Goal: Information Seeking & Learning: Find contact information

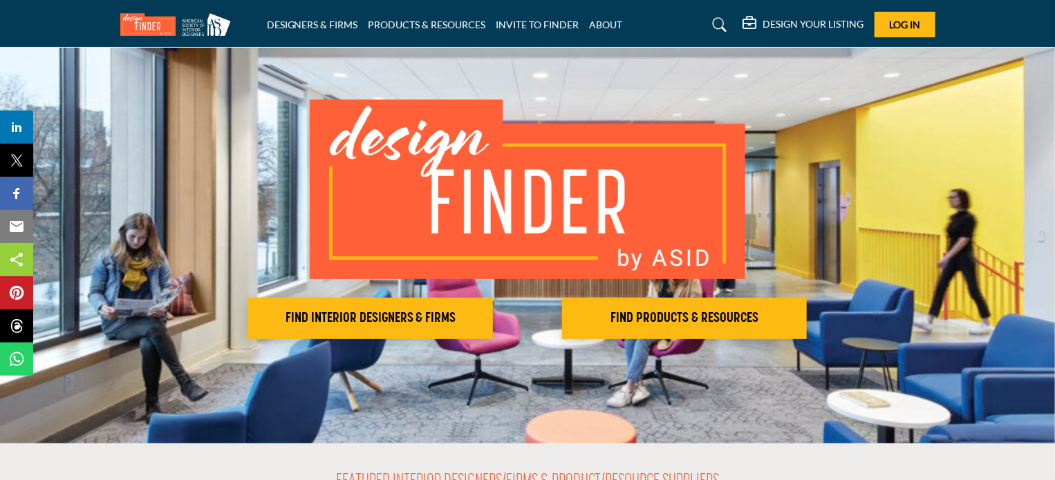
scroll to position [138, 0]
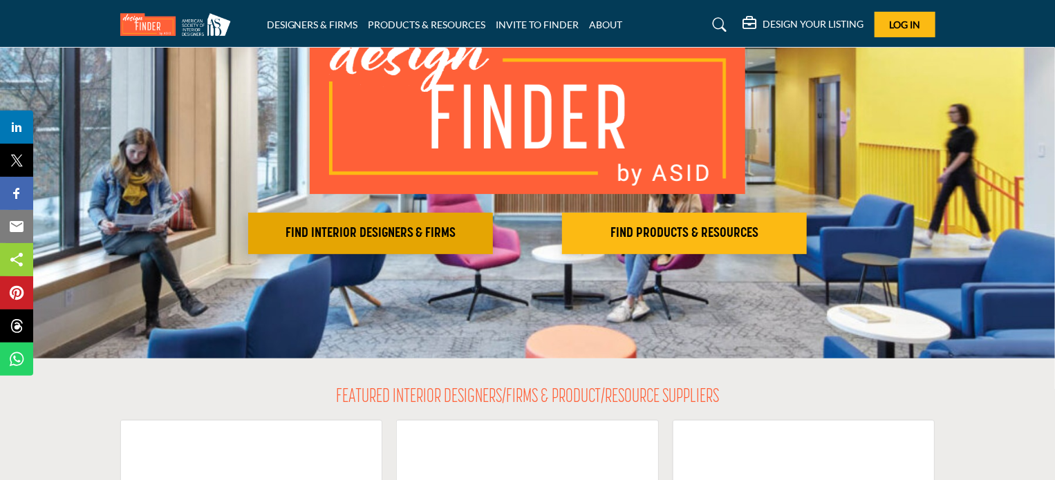
click at [355, 234] on h2 "FIND INTERIOR DESIGNERS & FIRMS" at bounding box center [370, 233] width 236 height 17
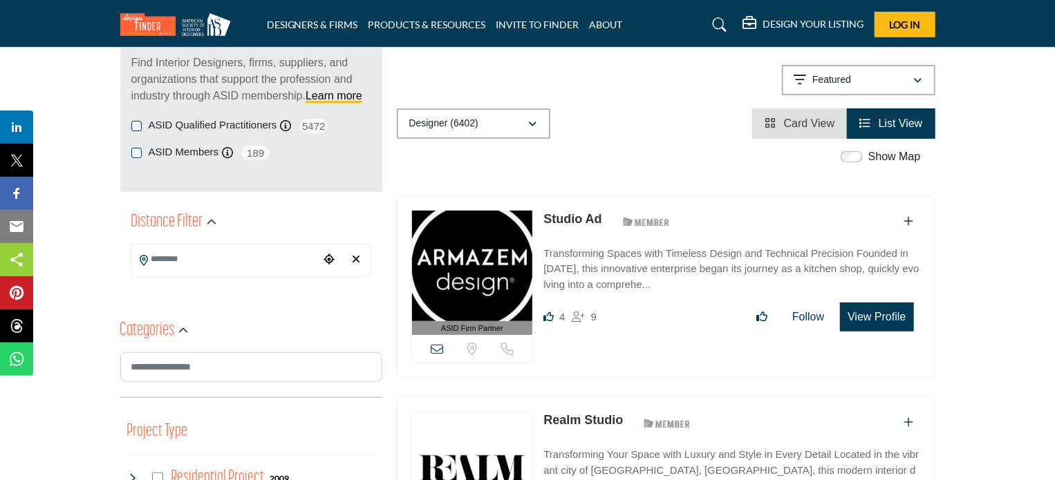
scroll to position [277, 0]
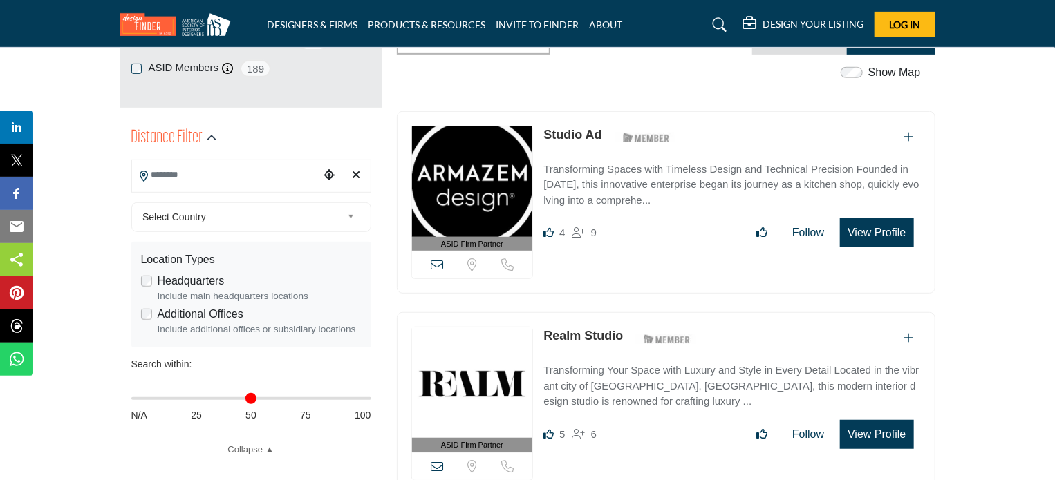
click at [238, 181] on input "Search Location" at bounding box center [225, 175] width 187 height 27
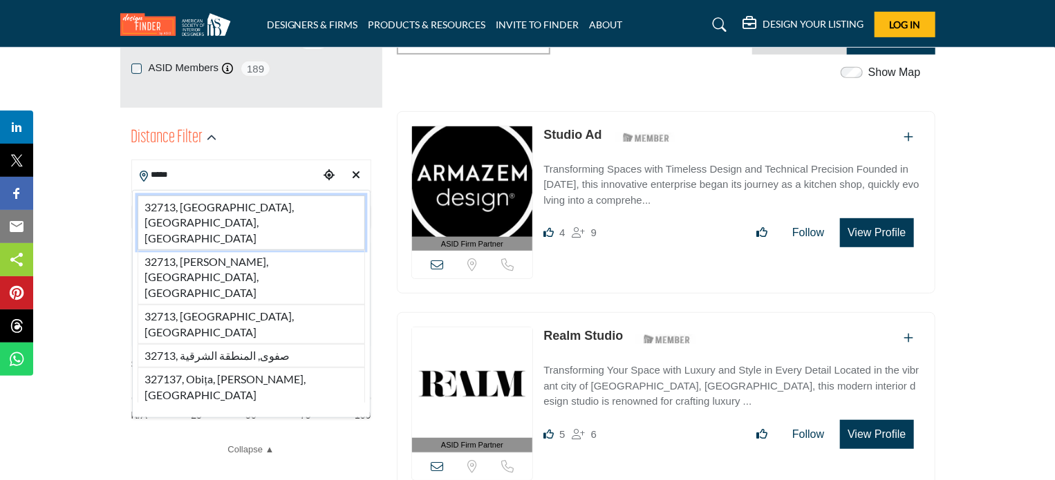
click at [185, 209] on li "32713, Debary, FL, USA" at bounding box center [251, 223] width 227 height 55
type input "**********"
type input "***"
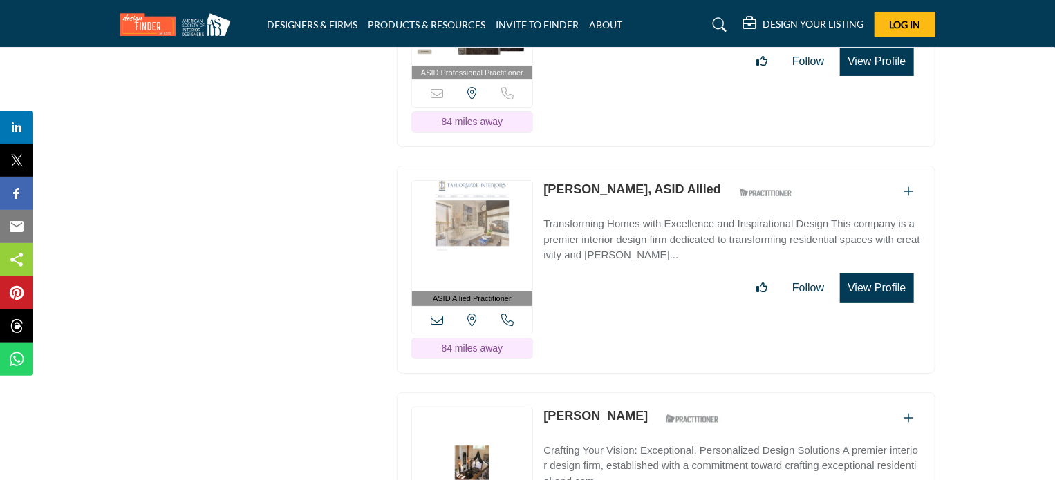
scroll to position [16063, 0]
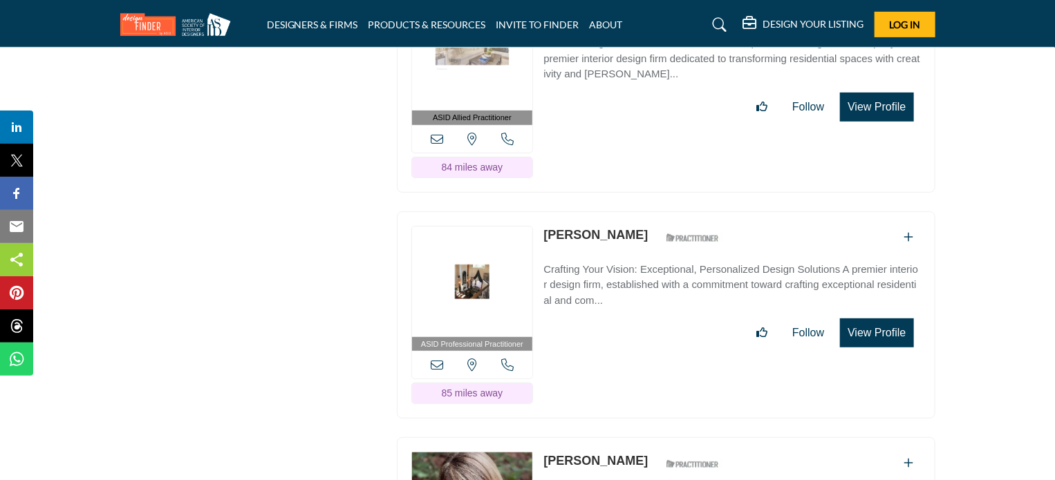
drag, startPoint x: 438, startPoint y: 438, endPoint x: 300, endPoint y: 312, distance: 186.4
click at [592, 228] on link "Coren Weiss" at bounding box center [595, 235] width 104 height 14
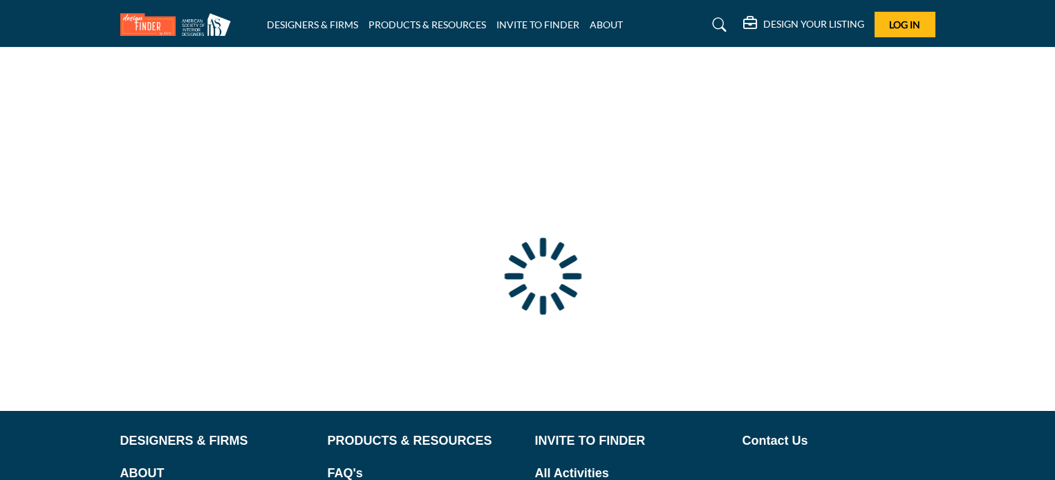
type input "**********"
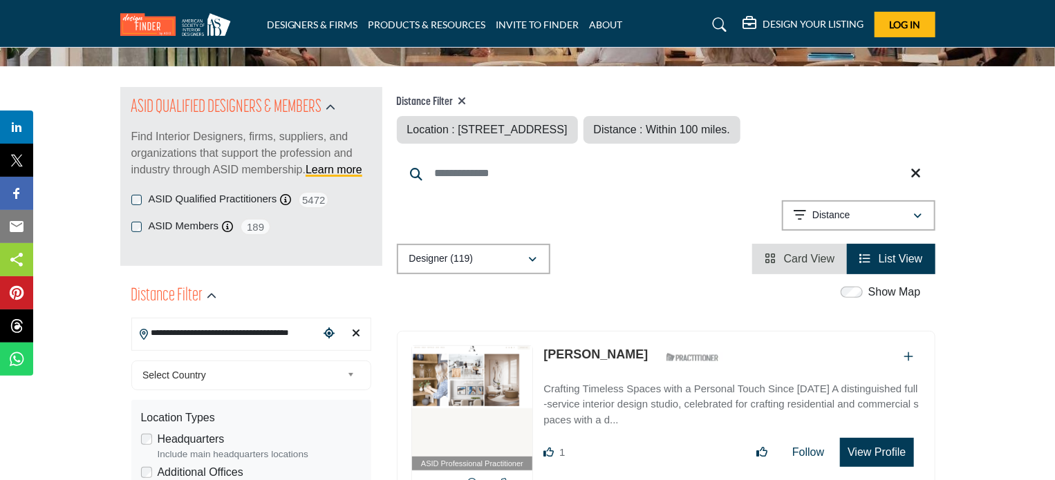
scroll to position [138, 0]
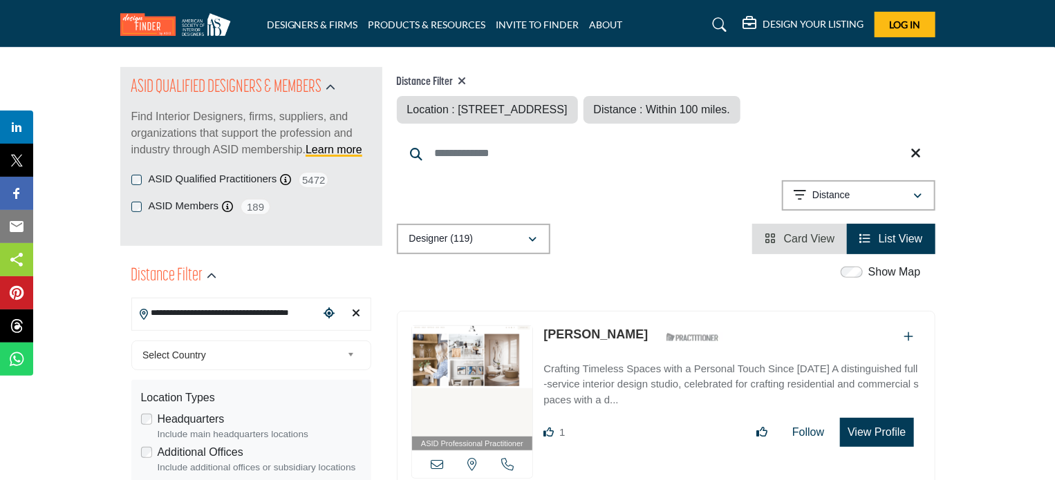
click at [730, 109] on span "Distance : Within 100 miles." at bounding box center [662, 110] width 136 height 12
click at [921, 205] on button "Distance" at bounding box center [858, 195] width 153 height 30
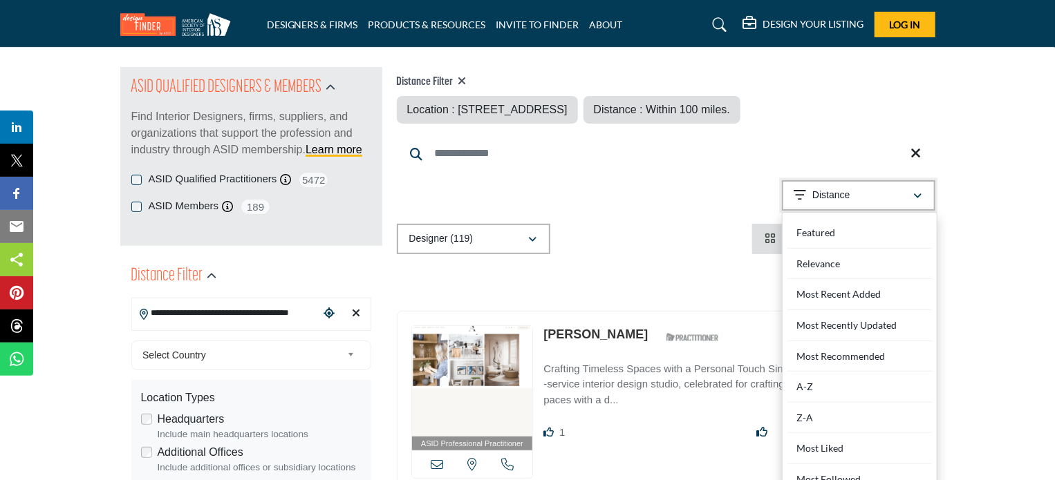
click at [921, 205] on button "Distance" at bounding box center [858, 195] width 153 height 30
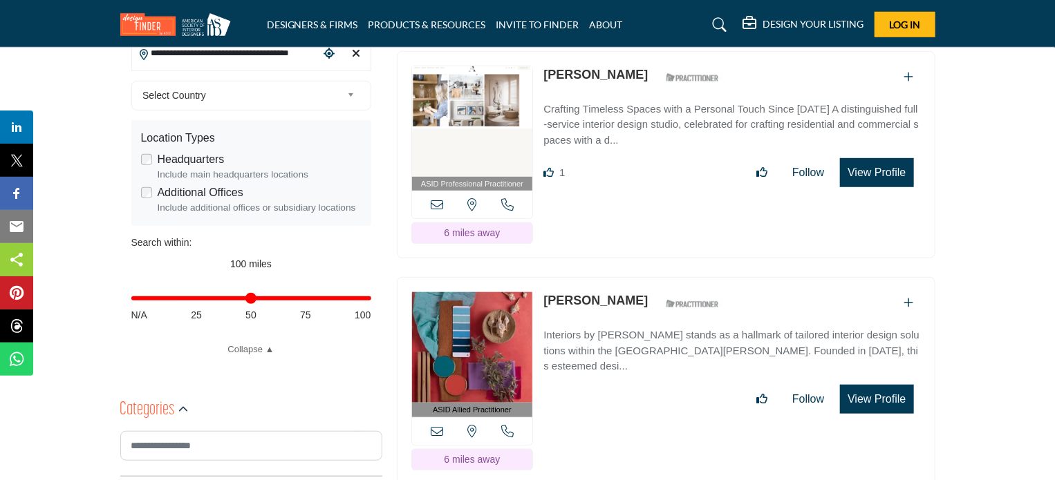
scroll to position [415, 0]
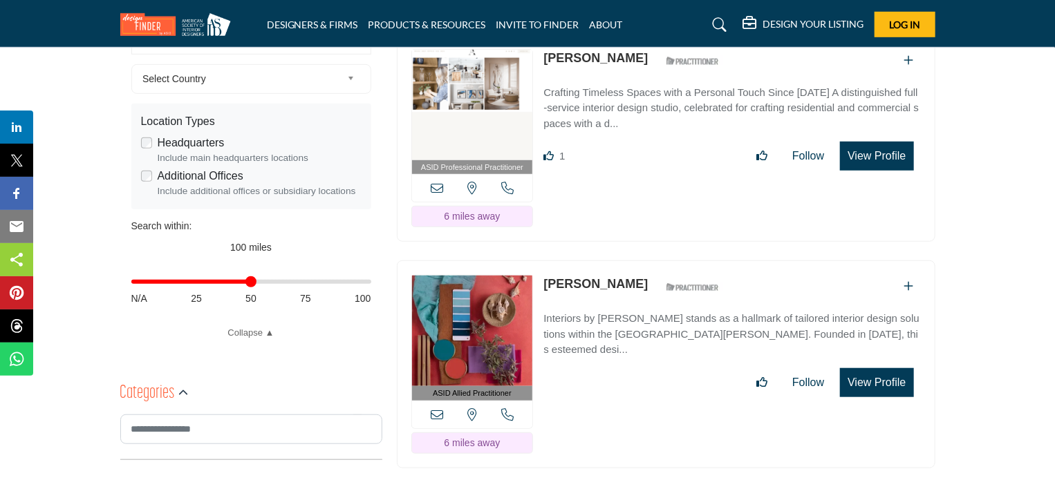
drag, startPoint x: 363, startPoint y: 301, endPoint x: 252, endPoint y: 306, distance: 111.4
type input "**"
click at [252, 283] on input "Distance in miles" at bounding box center [251, 282] width 240 height 3
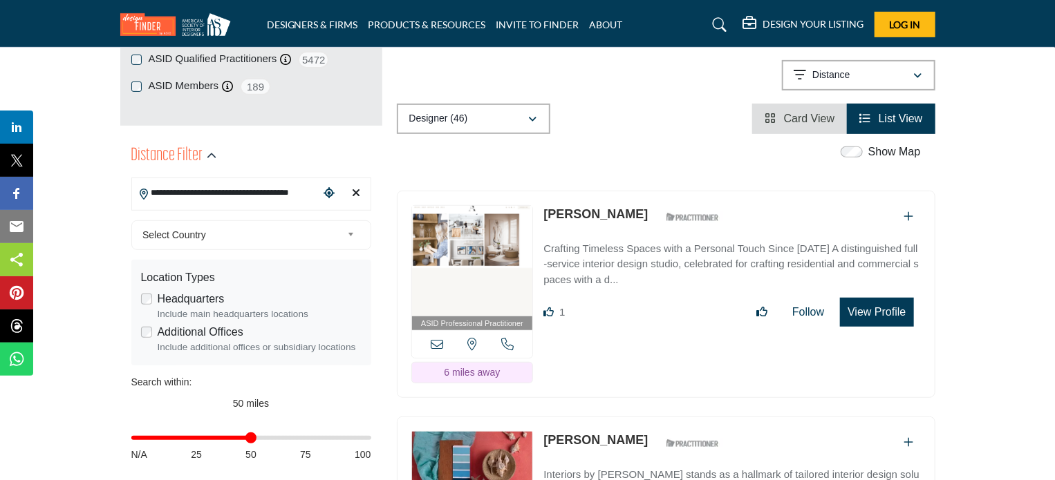
scroll to position [277, 0]
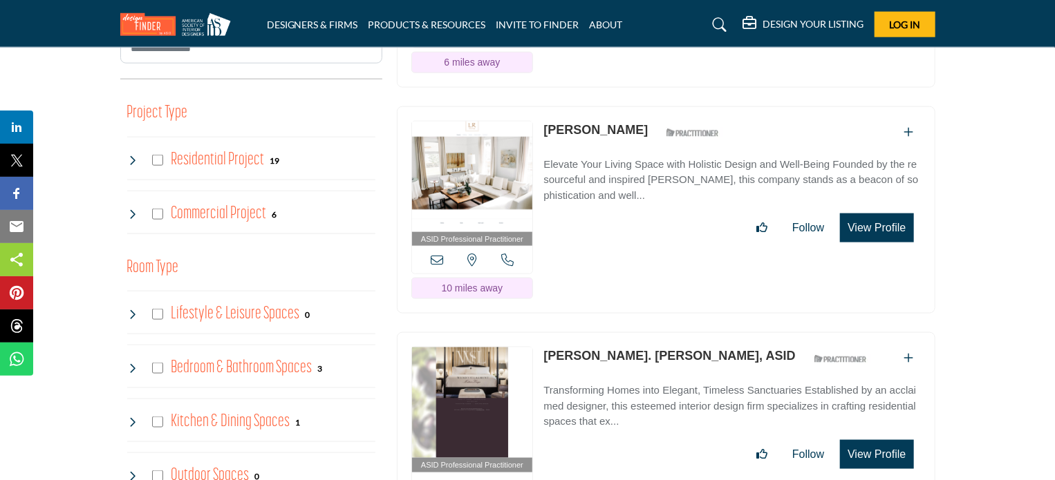
scroll to position [830, 0]
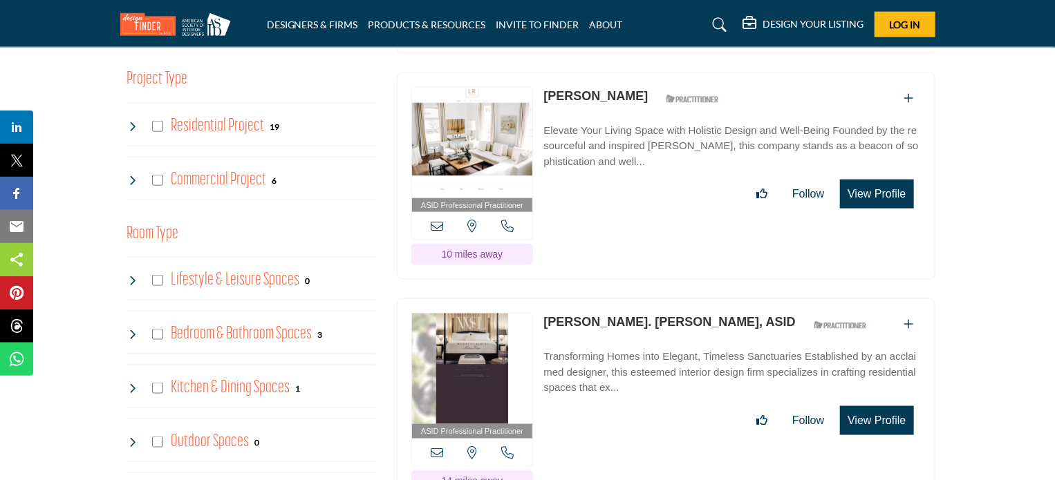
click at [163, 139] on div "Residential Project 19" at bounding box center [203, 126] width 153 height 25
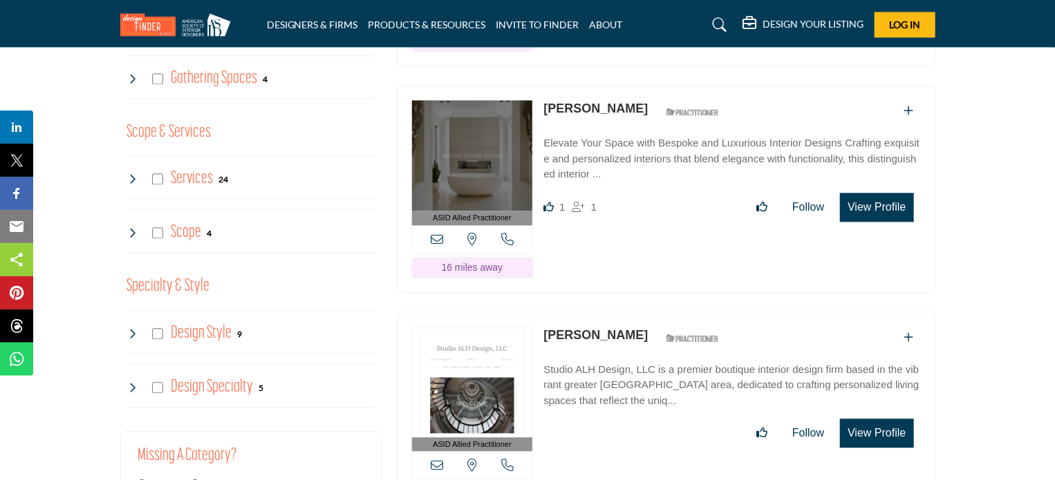
scroll to position [1521, 0]
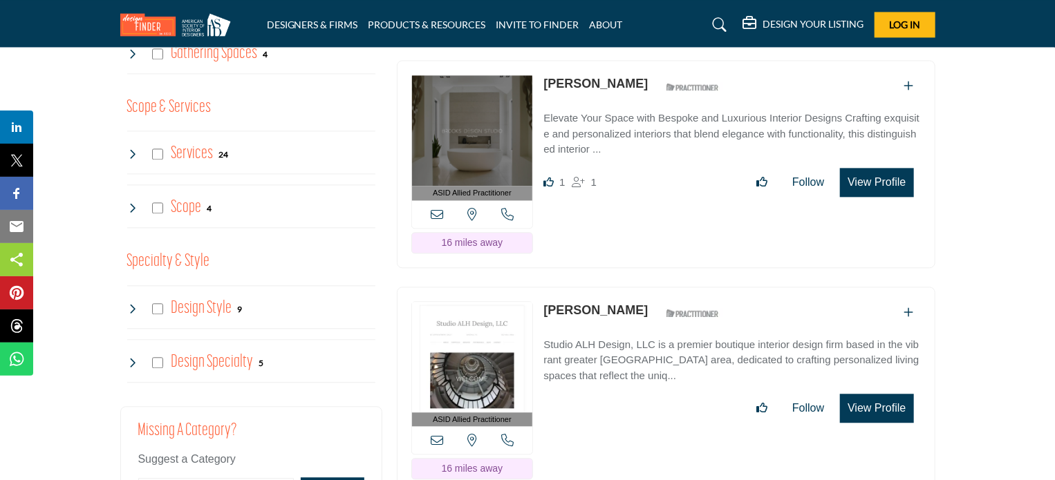
click at [134, 160] on icon at bounding box center [132, 154] width 11 height 11
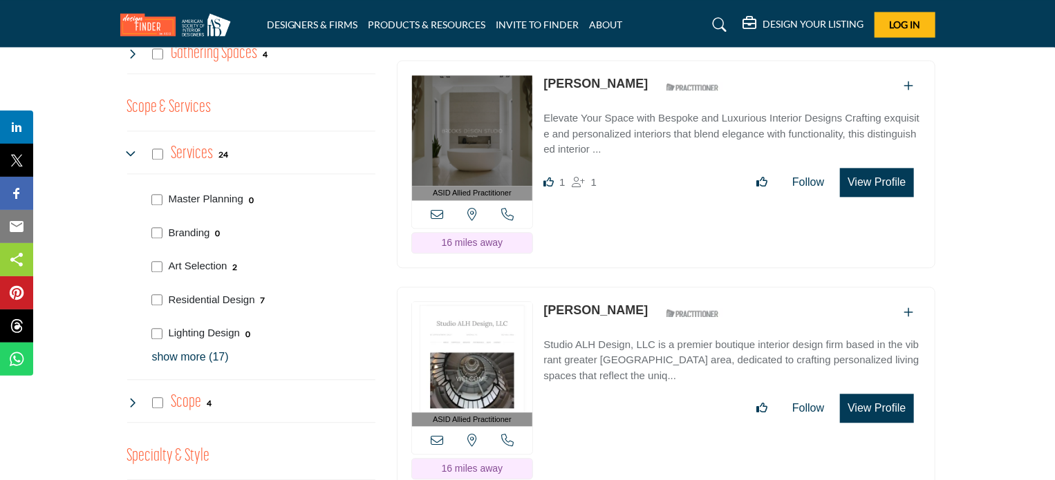
click at [134, 160] on icon at bounding box center [132, 154] width 11 height 11
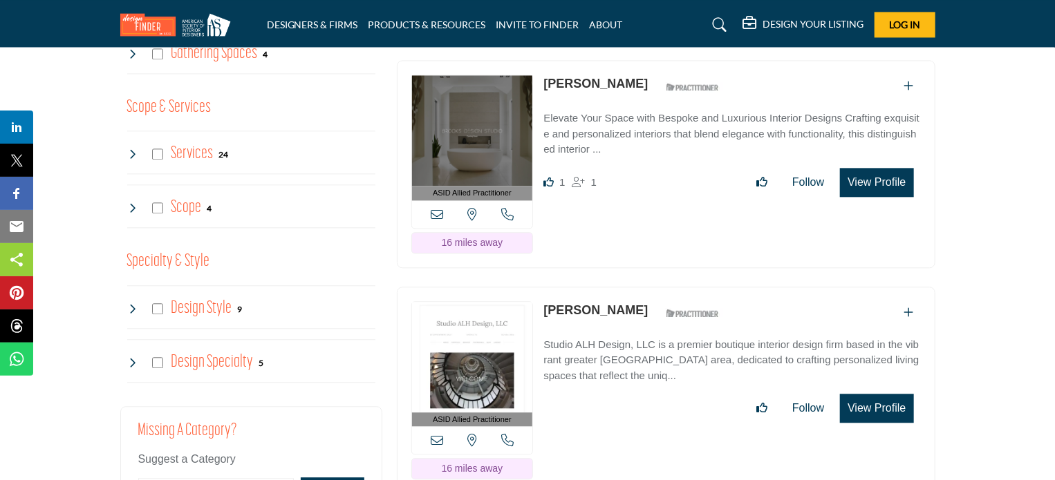
click at [132, 214] on icon at bounding box center [132, 208] width 11 height 11
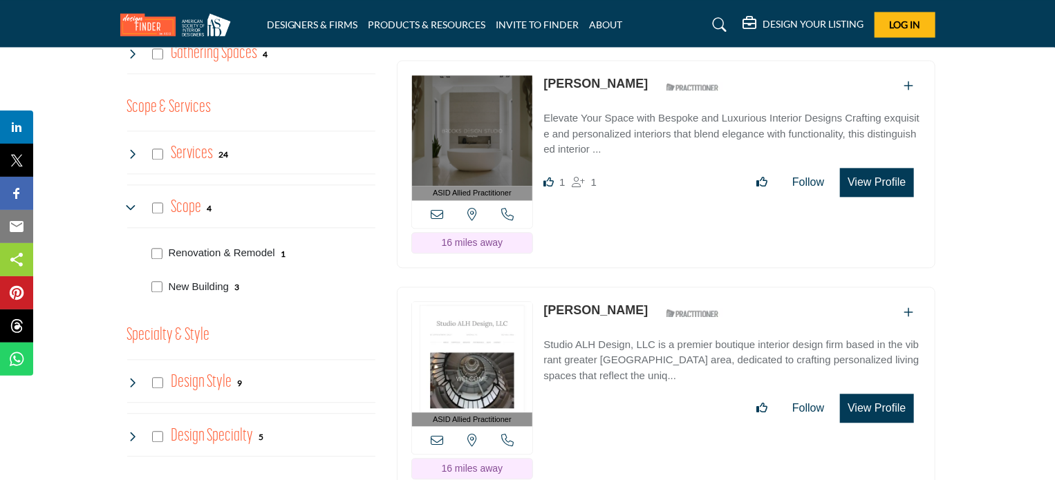
click at [132, 214] on icon at bounding box center [132, 208] width 11 height 11
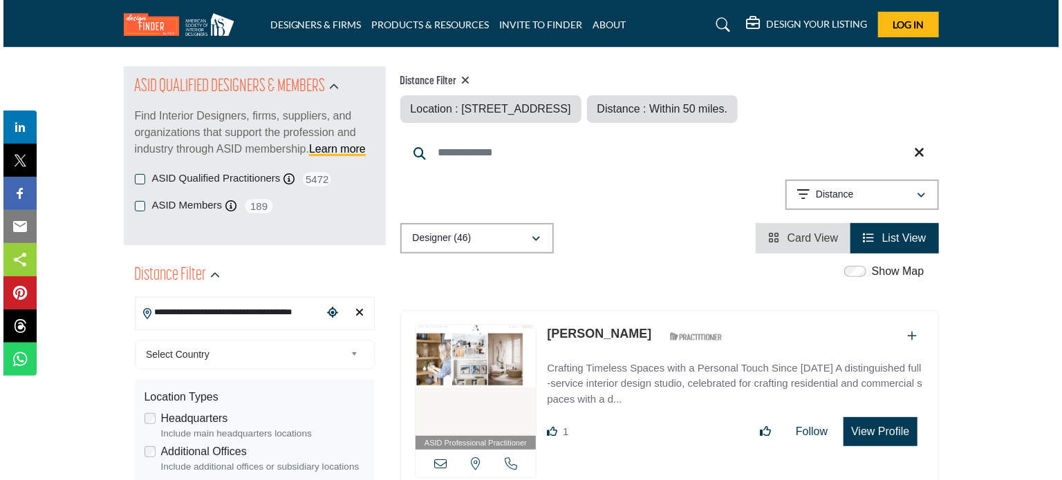
scroll to position [277, 0]
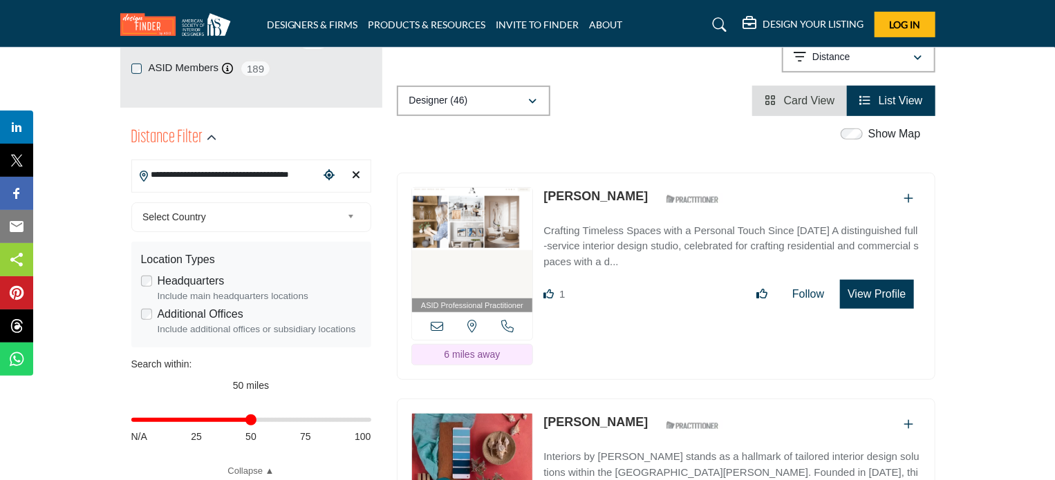
click at [874, 298] on button "View Profile" at bounding box center [876, 294] width 73 height 29
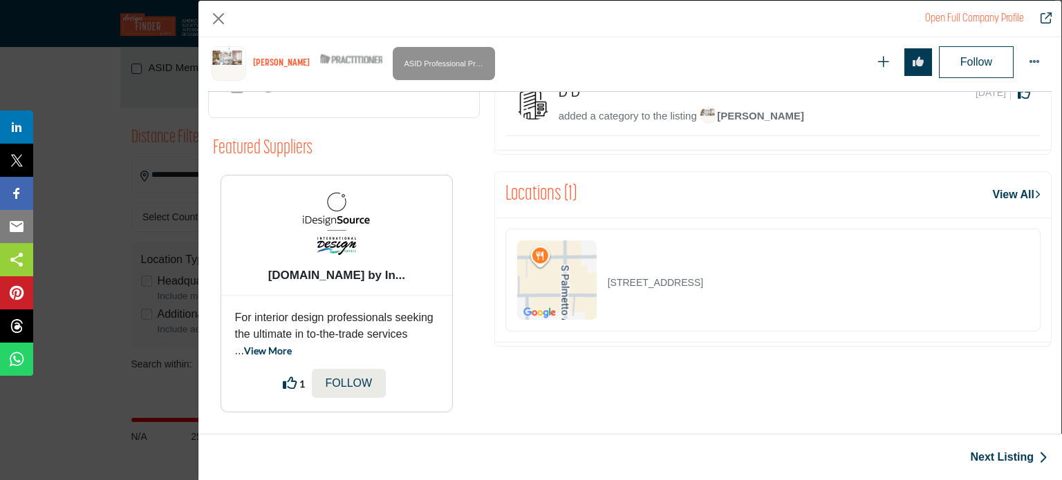
scroll to position [36, 0]
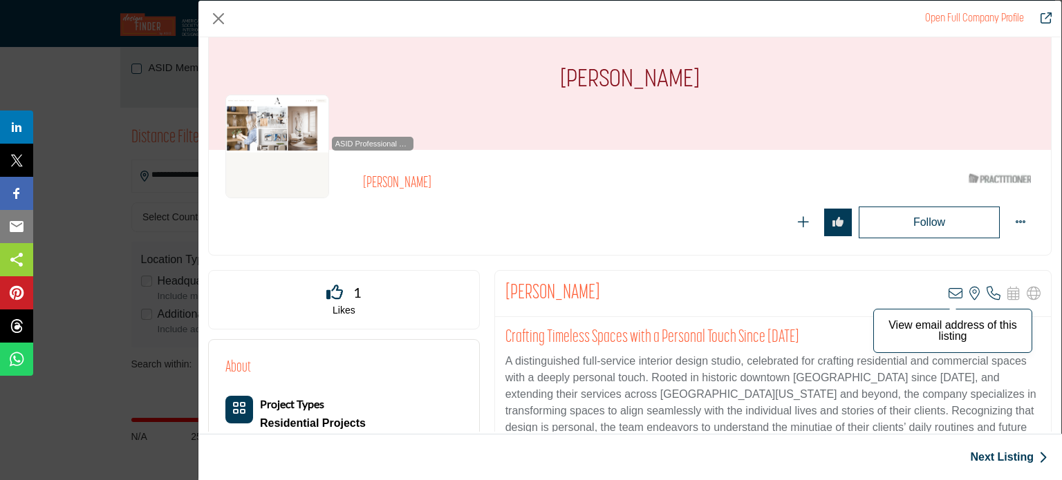
click at [951, 290] on icon "Company Data Modal" at bounding box center [955, 294] width 14 height 14
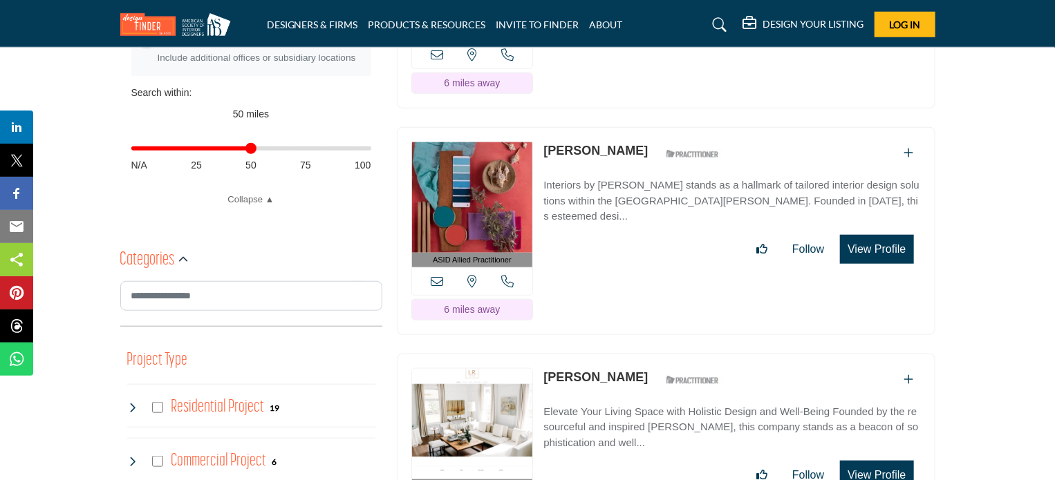
scroll to position [553, 0]
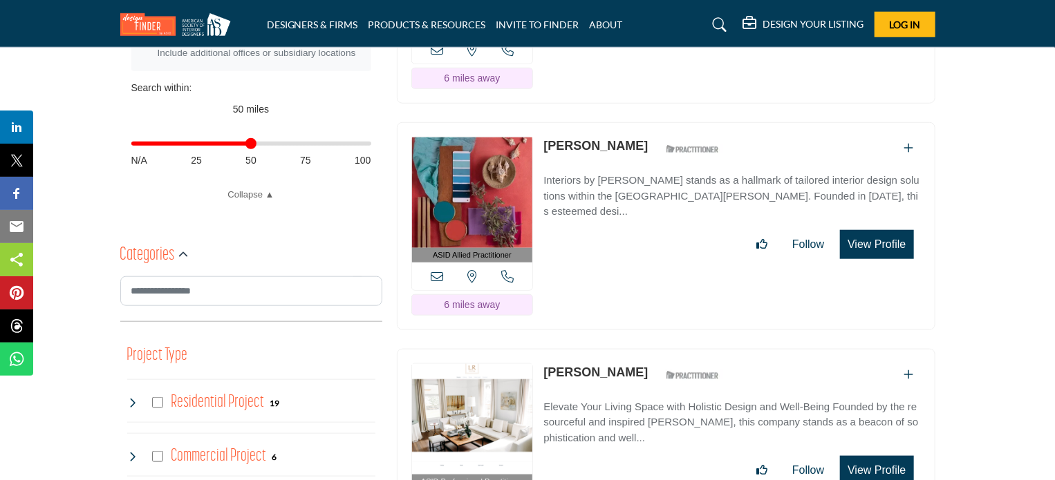
drag, startPoint x: 633, startPoint y: 140, endPoint x: 541, endPoint y: 146, distance: 92.1
click at [541, 146] on div "ASID Allied Practitioner ASID Allied Practitioners have successfully completed …" at bounding box center [666, 226] width 539 height 208
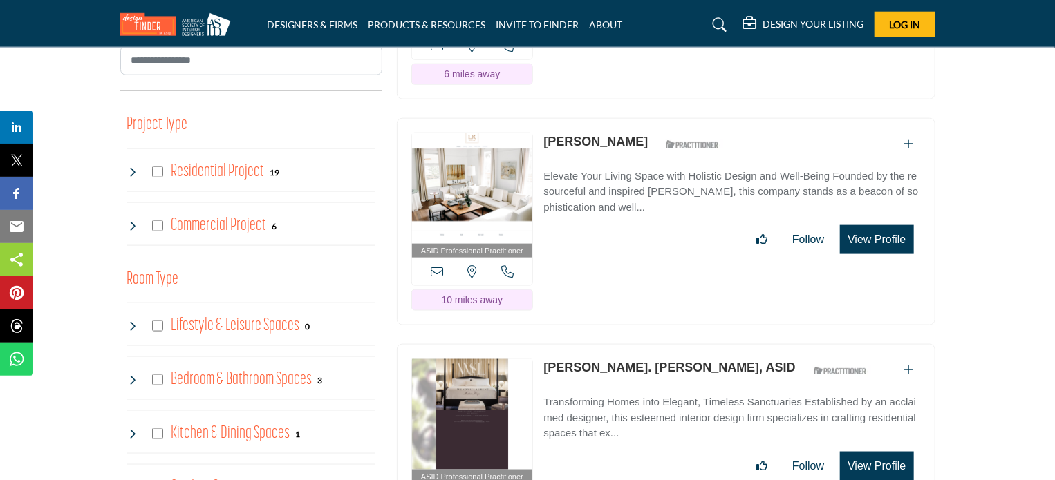
scroll to position [760, 0]
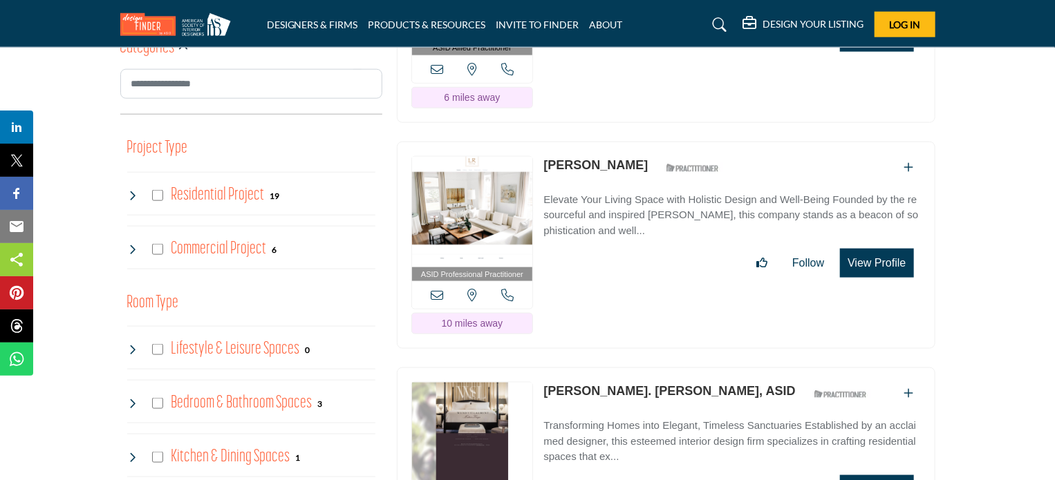
drag, startPoint x: 642, startPoint y: 162, endPoint x: 541, endPoint y: 165, distance: 101.0
click at [541, 165] on div "ASID Professional Practitioner ASID Professional Practitioners have successfull…" at bounding box center [666, 246] width 539 height 208
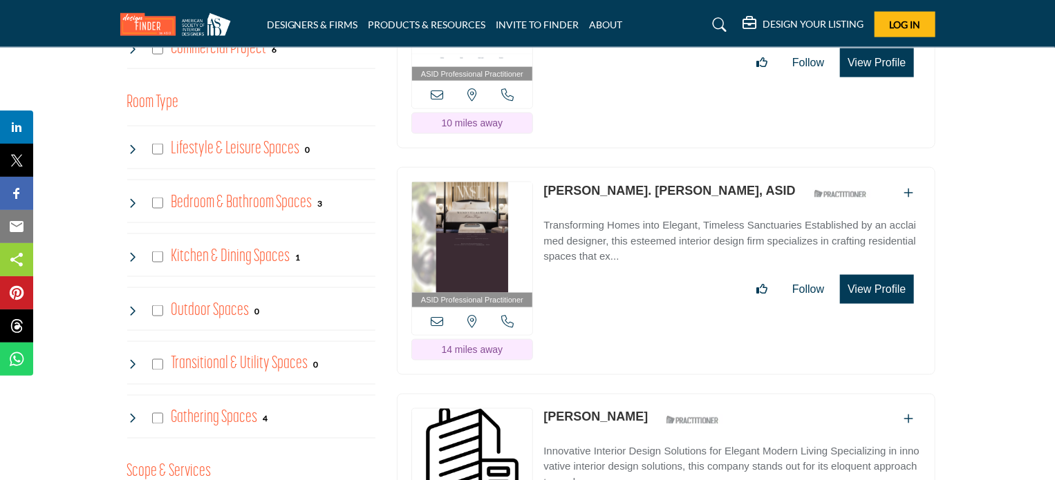
scroll to position [968, 0]
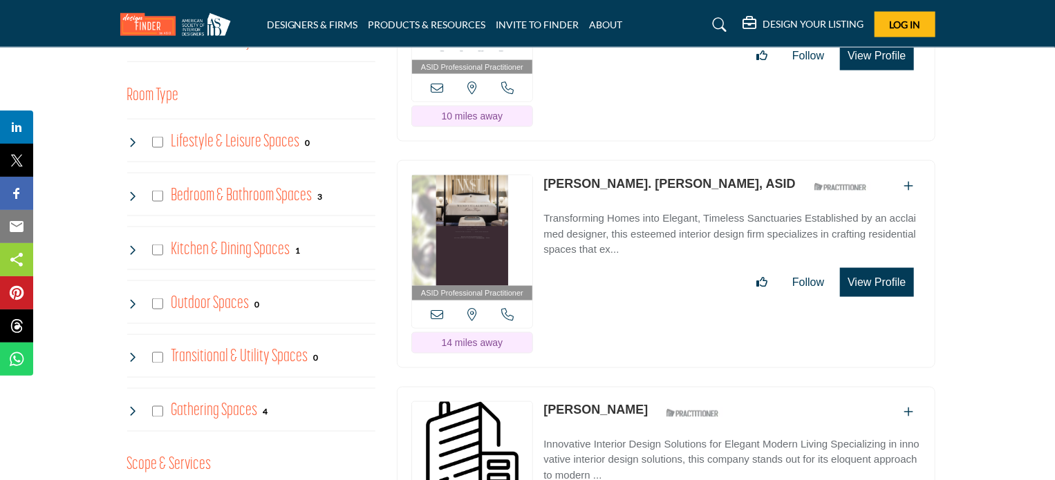
drag, startPoint x: 538, startPoint y: 176, endPoint x: 672, endPoint y: 179, distance: 134.1
click at [677, 182] on div "ASID Professional Practitioner ASID Professional Practitioners have successfull…" at bounding box center [666, 264] width 539 height 208
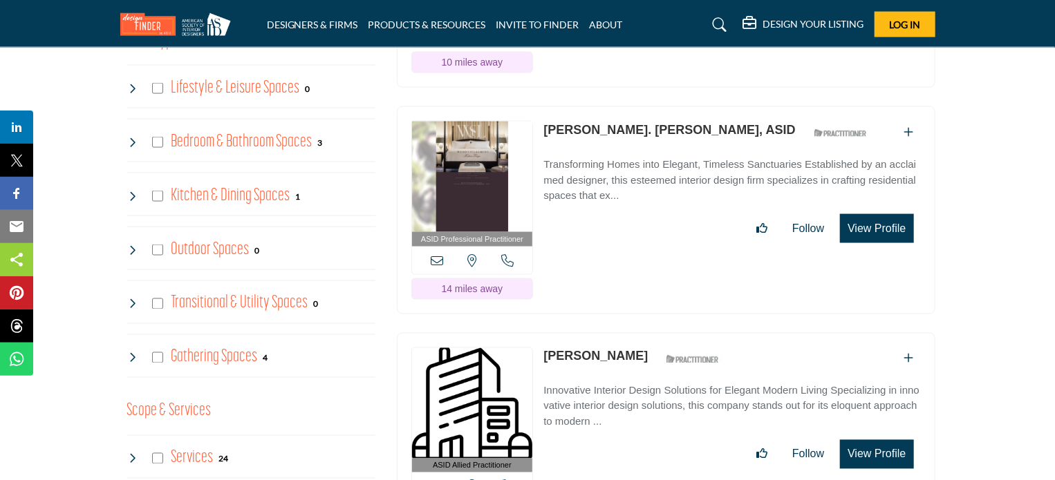
scroll to position [1175, 0]
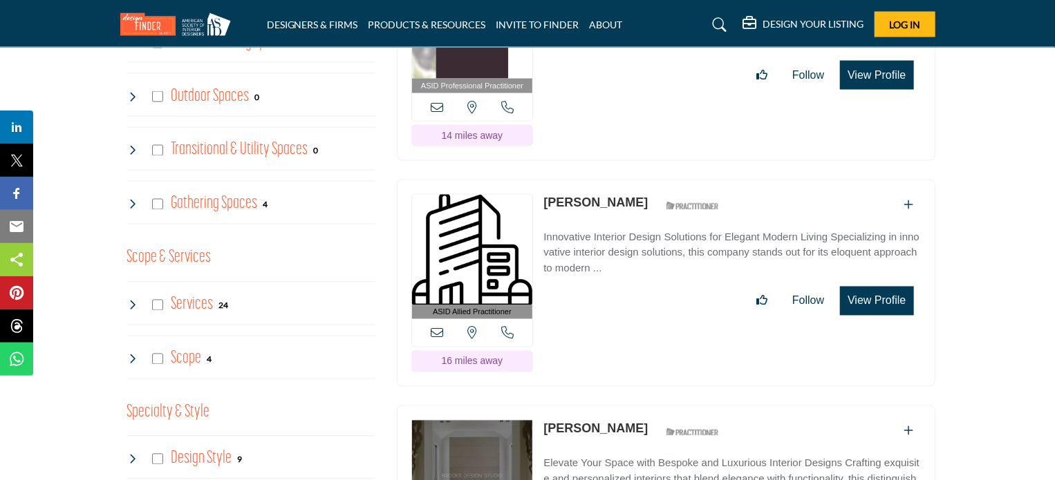
drag, startPoint x: 613, startPoint y: 197, endPoint x: 542, endPoint y: 194, distance: 71.3
click at [542, 194] on div "ASID Allied Practitioner ASID Allied Practitioners have successfully completed …" at bounding box center [666, 284] width 539 height 208
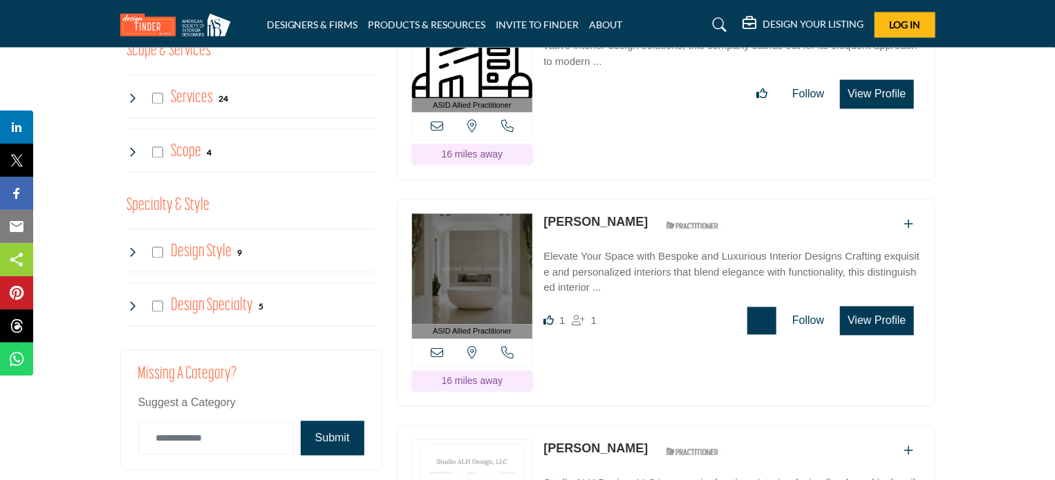
scroll to position [1452, 0]
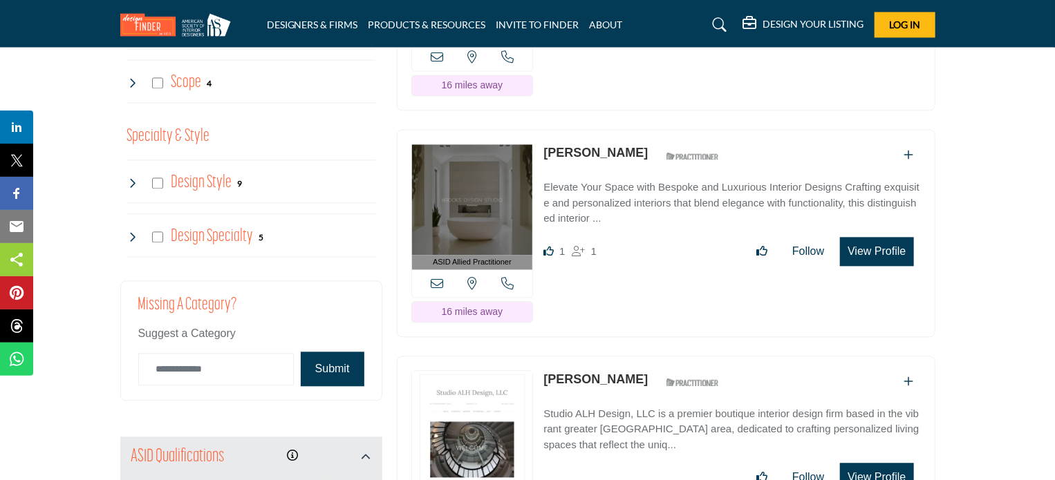
drag, startPoint x: 535, startPoint y: 146, endPoint x: 622, endPoint y: 145, distance: 87.1
click at [622, 145] on div "ASID Allied Practitioner ASID Allied Practitioners have successfully completed …" at bounding box center [666, 233] width 539 height 208
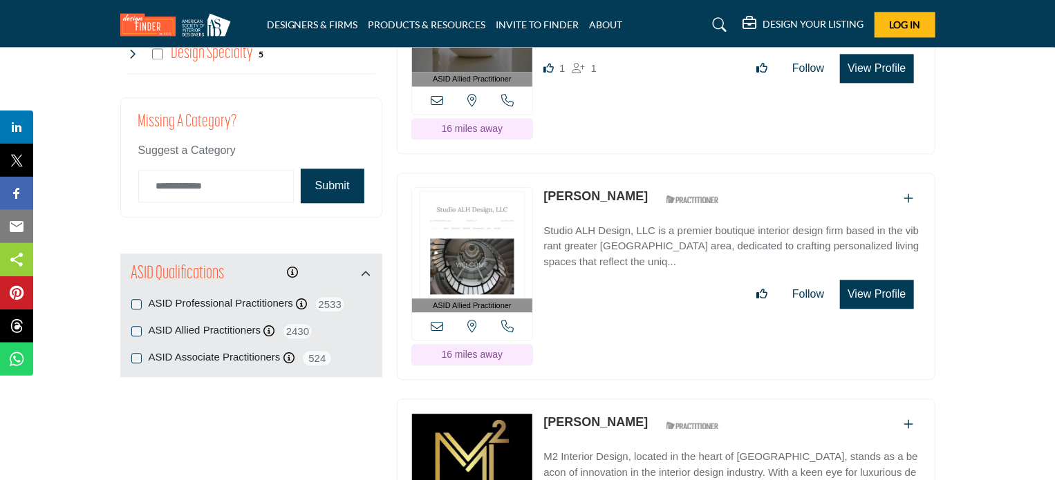
scroll to position [1659, 0]
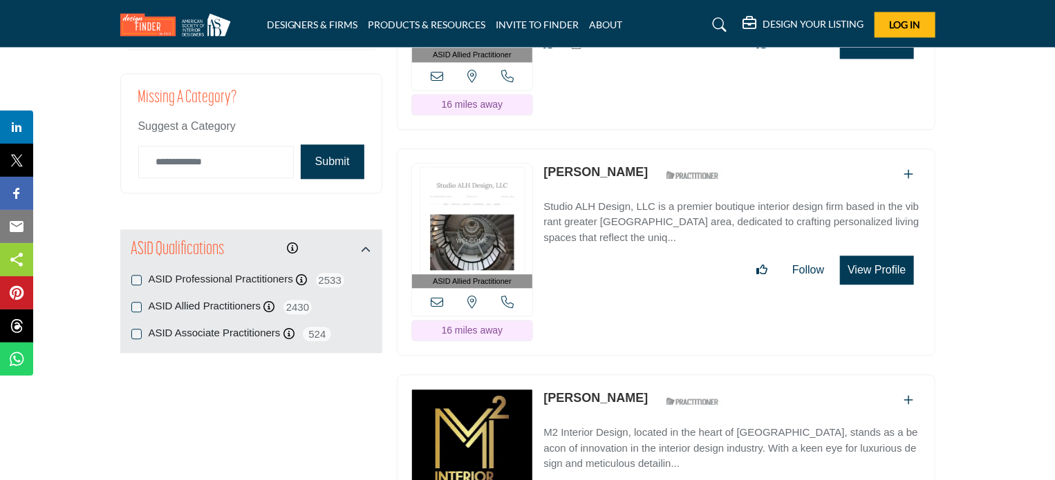
drag, startPoint x: 539, startPoint y: 162, endPoint x: 611, endPoint y: 165, distance: 71.9
click at [611, 165] on div "ASID Allied Practitioner ASID Allied Practitioners have successfully completed …" at bounding box center [666, 253] width 539 height 208
drag, startPoint x: 587, startPoint y: 165, endPoint x: 556, endPoint y: 279, distance: 117.4
click at [556, 279] on div "ASID Allied Practitioner ASID Allied Practitioners have successfully completed …" at bounding box center [666, 253] width 539 height 208
drag, startPoint x: 540, startPoint y: 194, endPoint x: 630, endPoint y: 194, distance: 89.9
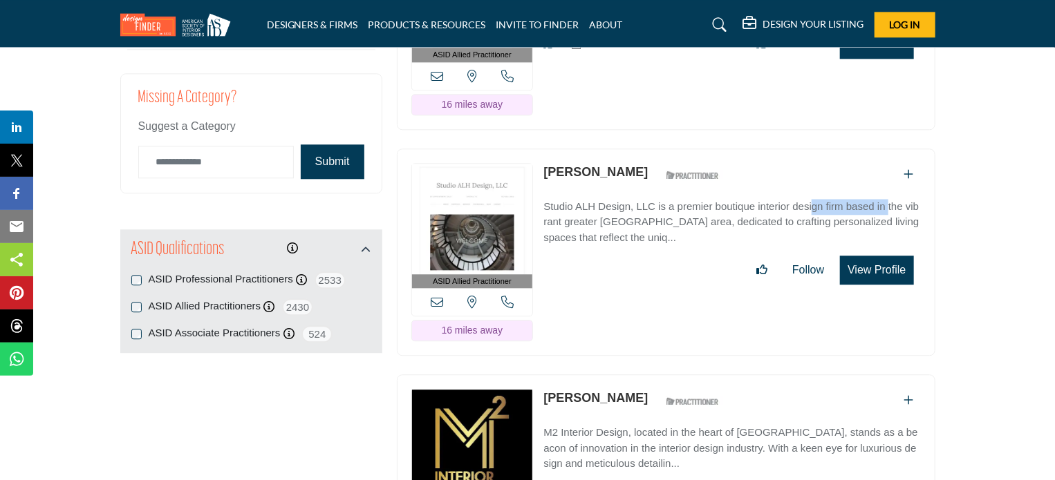
click at [630, 194] on div "ASID Allied Practitioner ASID Allied Practitioners have successfully completed …" at bounding box center [666, 253] width 539 height 208
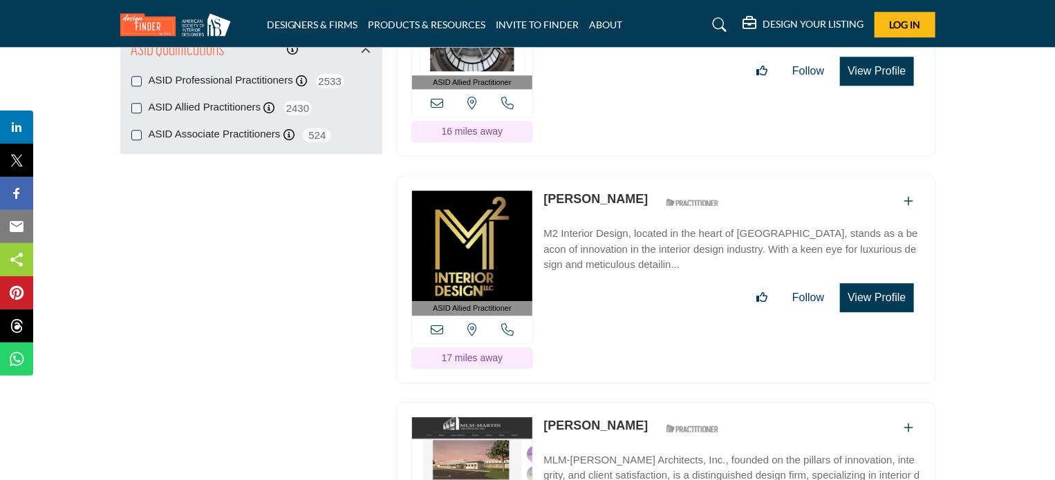
scroll to position [1866, 0]
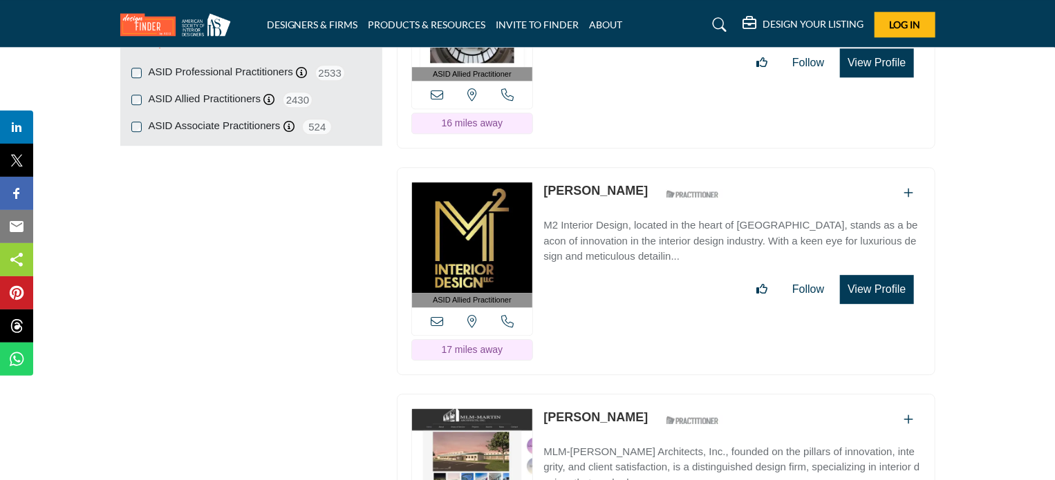
drag, startPoint x: 538, startPoint y: 179, endPoint x: 640, endPoint y: 180, distance: 102.3
click at [640, 180] on div "ASID Allied Practitioner ASID Allied Practitioners have successfully completed …" at bounding box center [666, 271] width 539 height 208
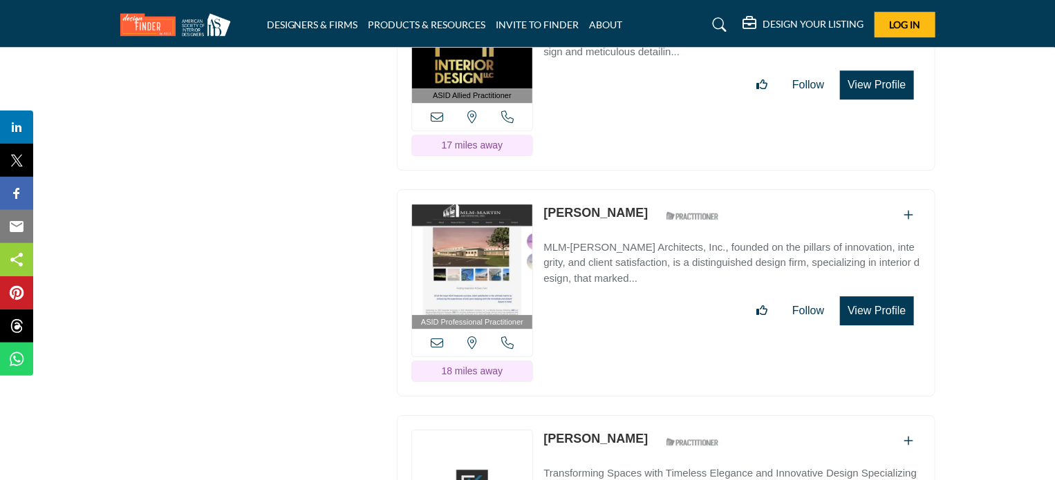
scroll to position [2074, 0]
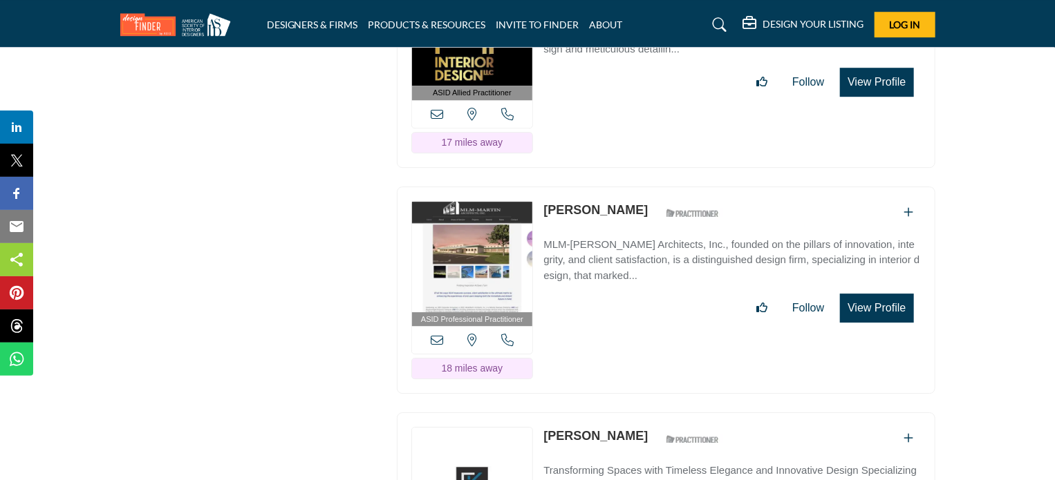
click at [543, 200] on div "ASID Professional Practitioner ASID Professional Practitioners have successfull…" at bounding box center [666, 291] width 539 height 208
drag, startPoint x: 543, startPoint y: 231, endPoint x: 650, endPoint y: 238, distance: 107.4
click at [650, 238] on div "ASID Professional Practitioner ASID Professional Practitioners have successfull…" at bounding box center [666, 291] width 539 height 208
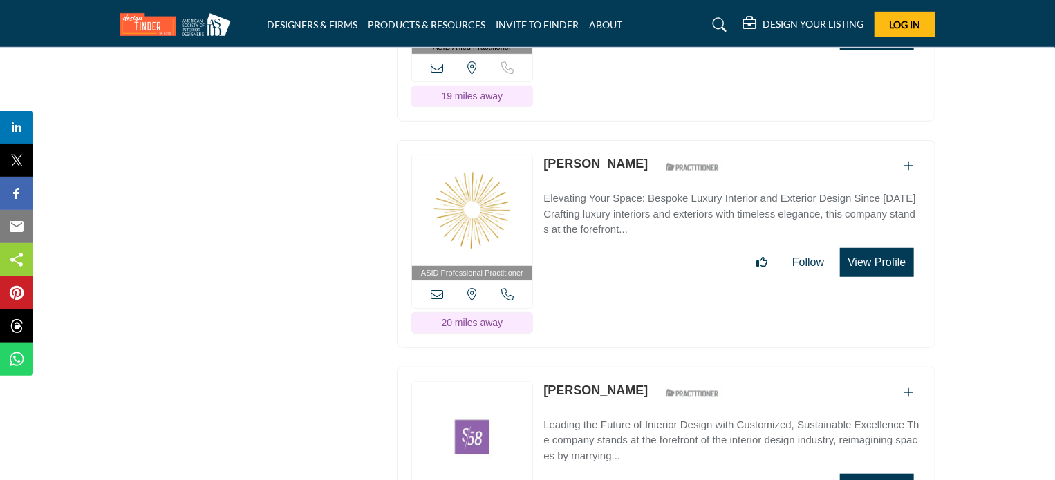
scroll to position [3042, 0]
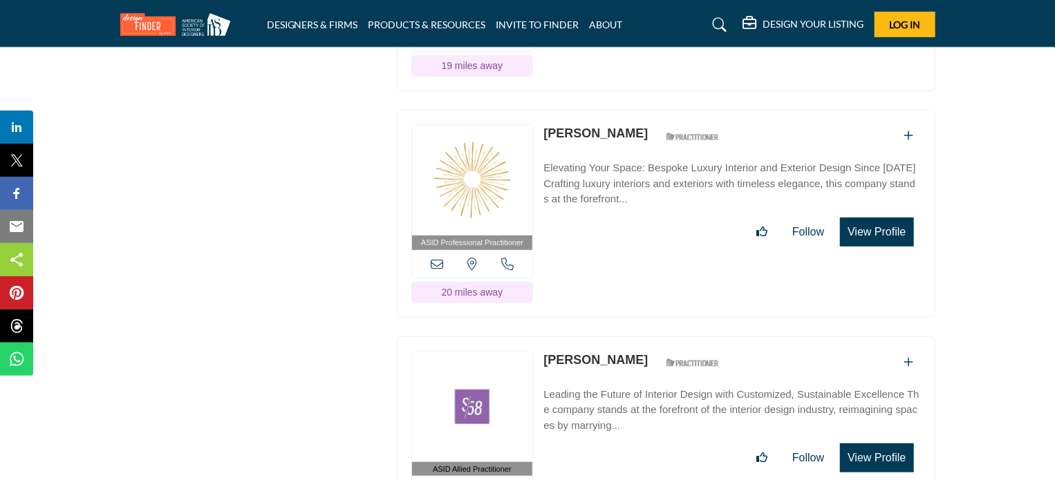
drag, startPoint x: 539, startPoint y: 113, endPoint x: 623, endPoint y: 111, distance: 83.7
click at [623, 111] on div "ASID Professional Practitioner ASID Professional Practitioners have successfull…" at bounding box center [666, 214] width 539 height 208
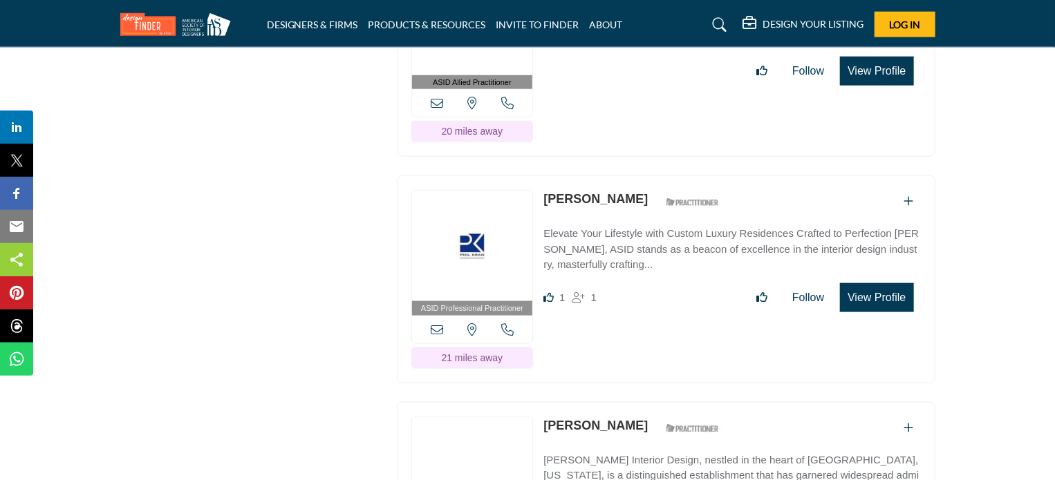
scroll to position [3456, 0]
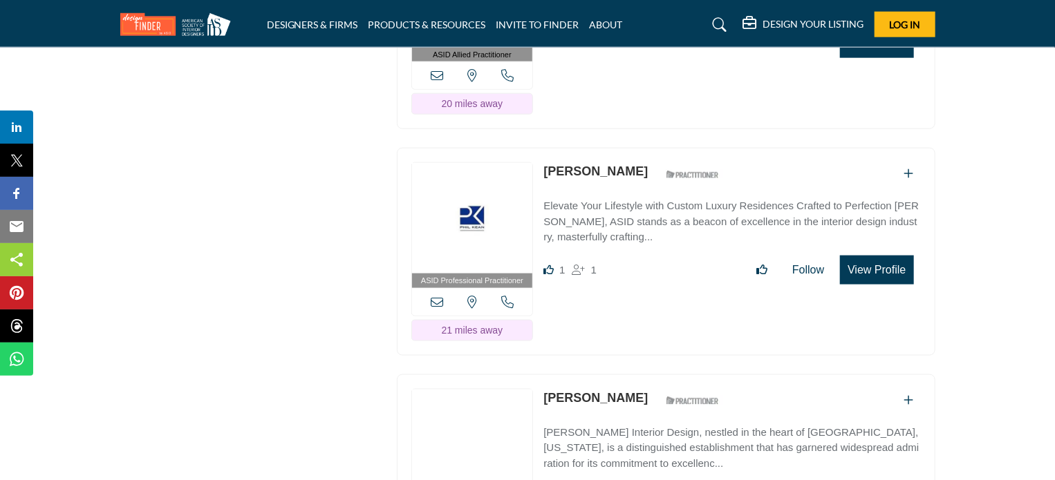
drag, startPoint x: 539, startPoint y: 145, endPoint x: 555, endPoint y: 145, distance: 16.6
click at [555, 148] on div "ASID Professional Practitioner ASID Professional Practitioners have successfull…" at bounding box center [666, 252] width 539 height 208
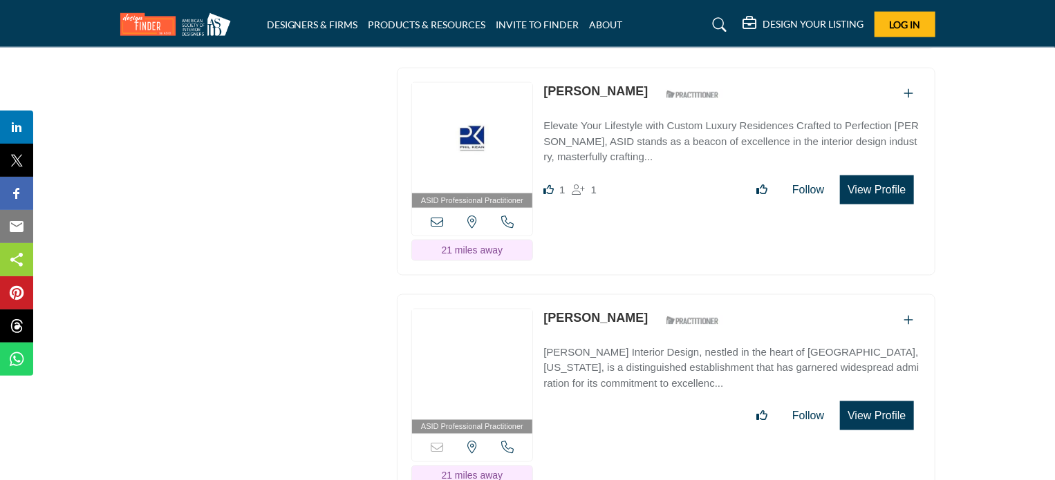
scroll to position [3664, 0]
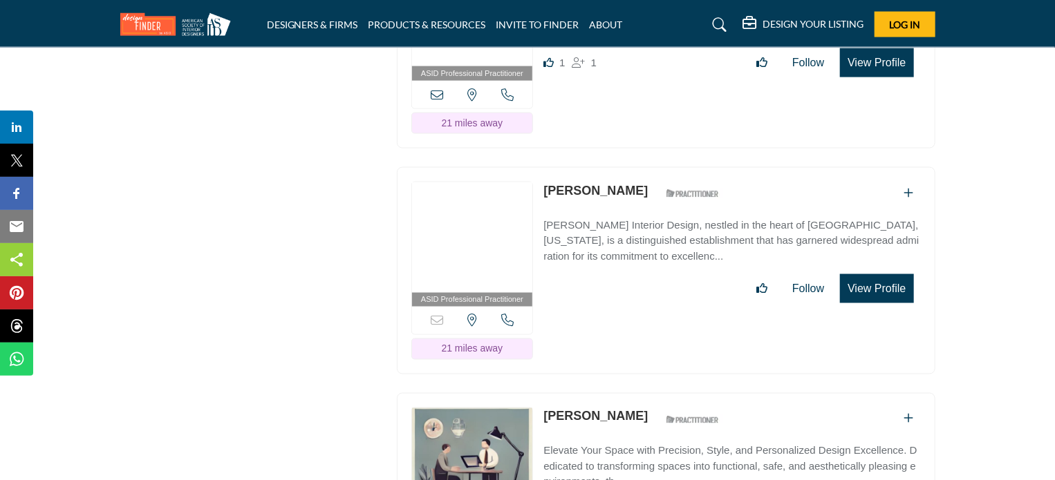
drag, startPoint x: 539, startPoint y: 168, endPoint x: 618, endPoint y: 168, distance: 78.8
click at [618, 168] on div "ASID Professional Practitioner ASID Professional Practitioners have successfull…" at bounding box center [666, 271] width 539 height 208
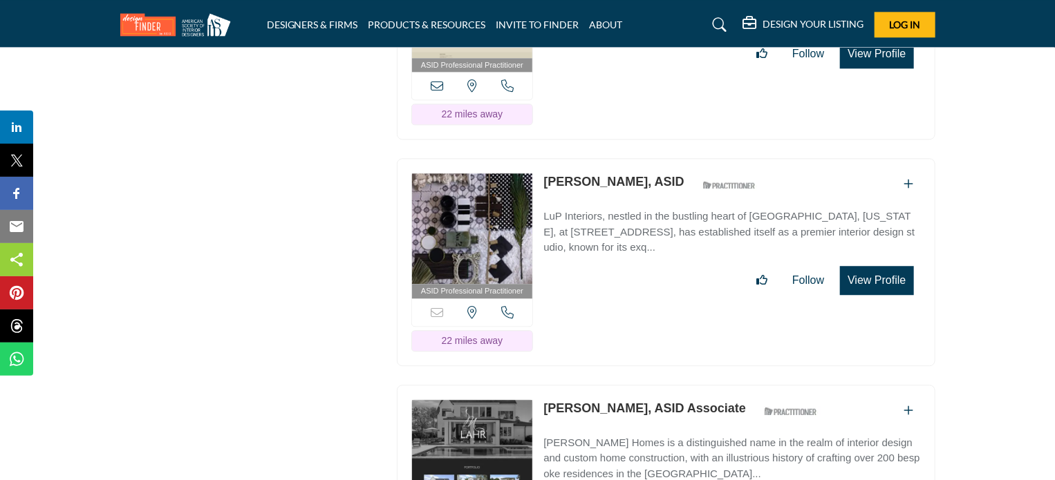
scroll to position [4355, 0]
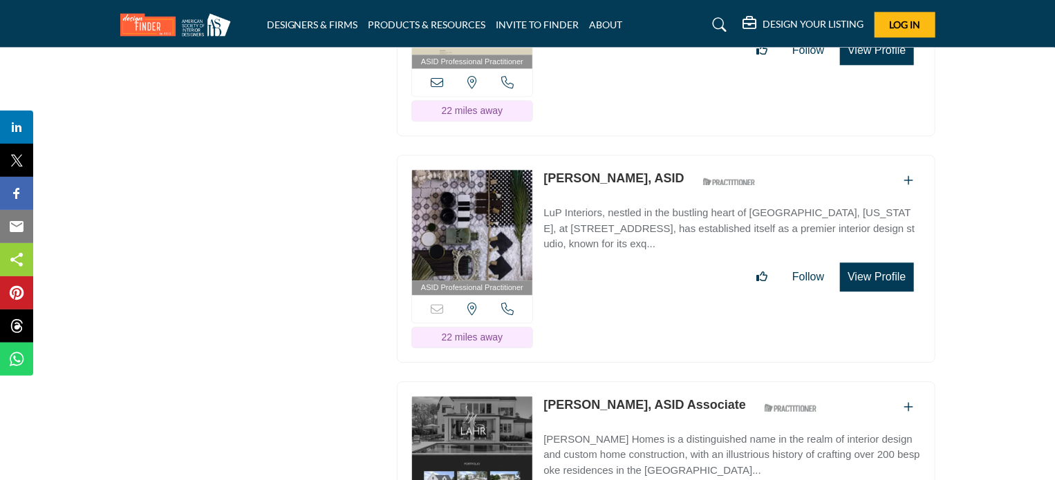
drag, startPoint x: 541, startPoint y: 147, endPoint x: 616, endPoint y: 149, distance: 75.4
click at [616, 155] on div "ASID Professional Practitioner ASID Professional Practitioners have successfull…" at bounding box center [666, 259] width 539 height 208
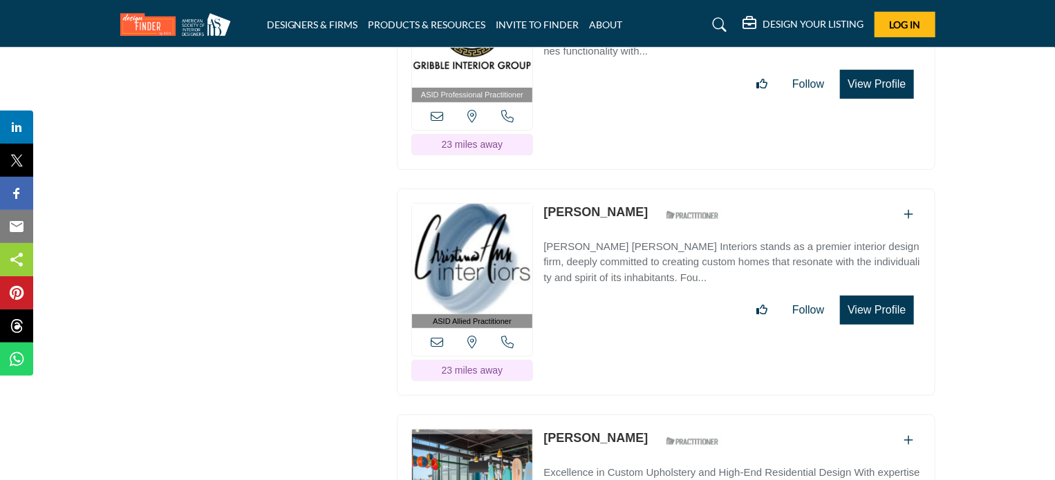
scroll to position [5461, 0]
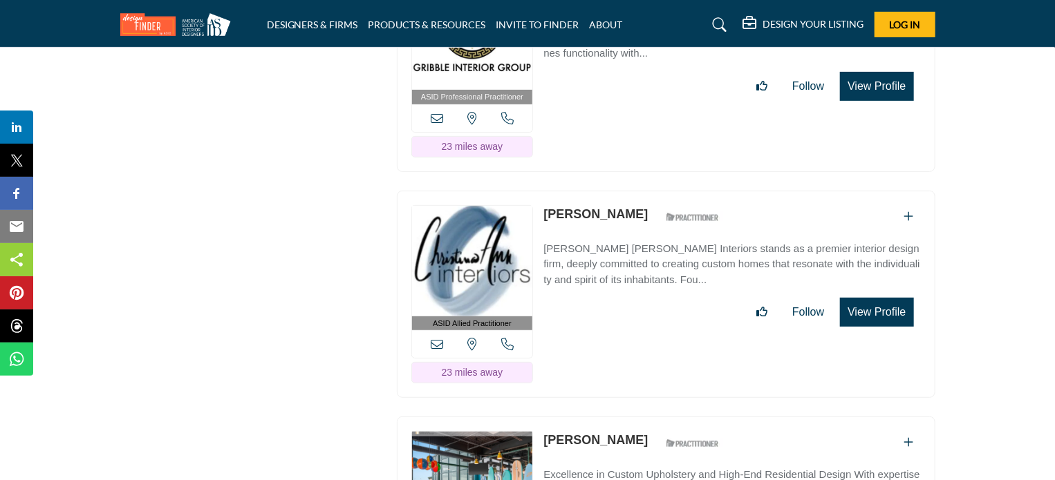
drag, startPoint x: 536, startPoint y: 174, endPoint x: 657, endPoint y: 181, distance: 121.2
click at [657, 191] on div "ASID Allied Practitioner ASID Allied Practitioners have successfully completed …" at bounding box center [666, 295] width 539 height 208
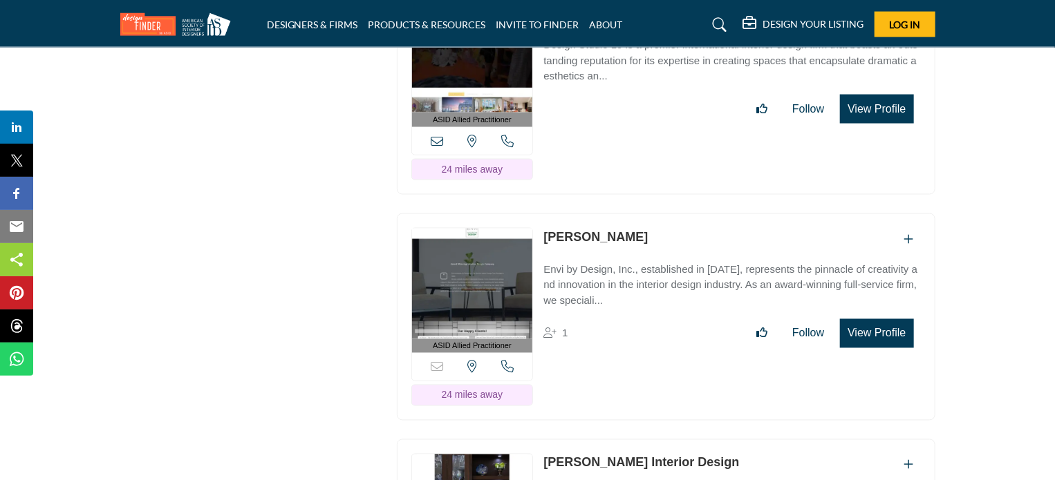
scroll to position [6360, 0]
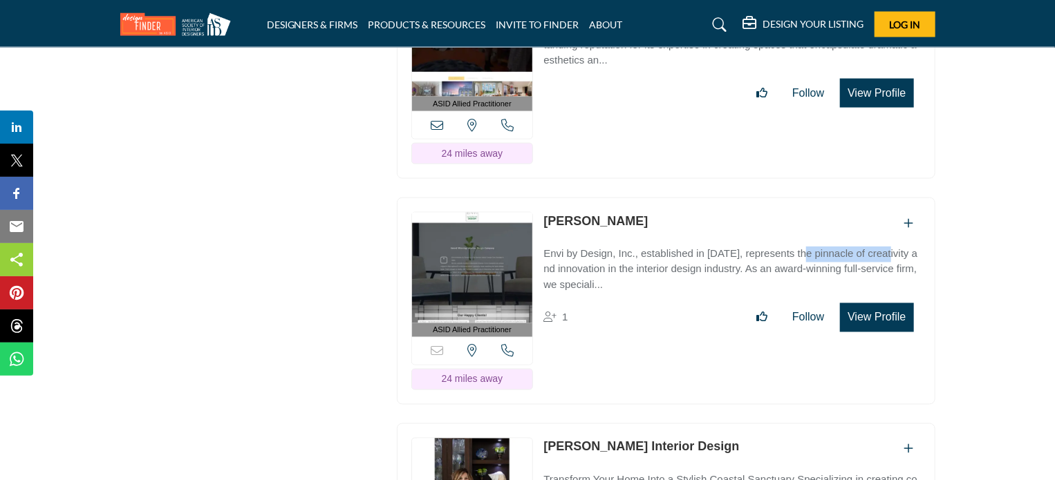
drag, startPoint x: 542, startPoint y: 207, endPoint x: 630, endPoint y: 205, distance: 88.5
click at [630, 205] on div "ASID Allied Practitioner ASID Allied Practitioners have successfully completed …" at bounding box center [666, 302] width 539 height 208
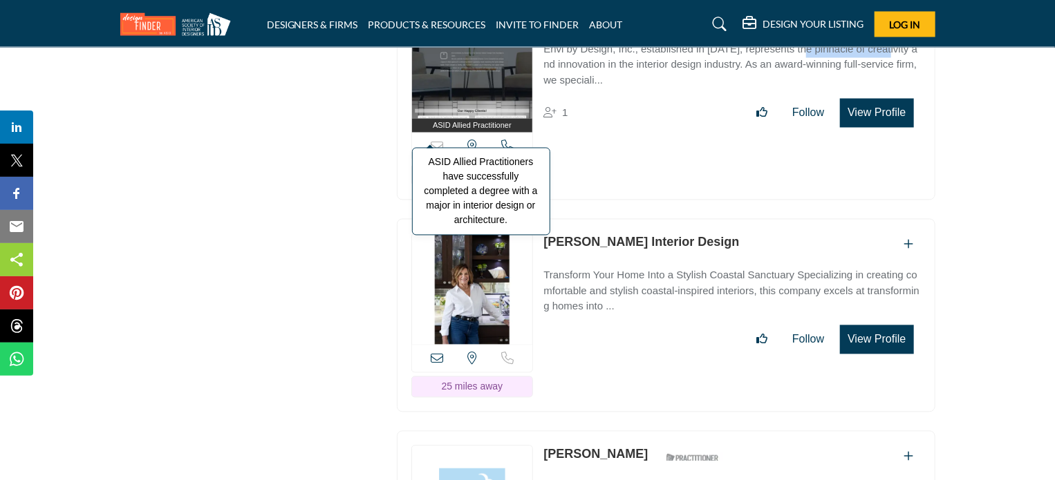
scroll to position [6567, 0]
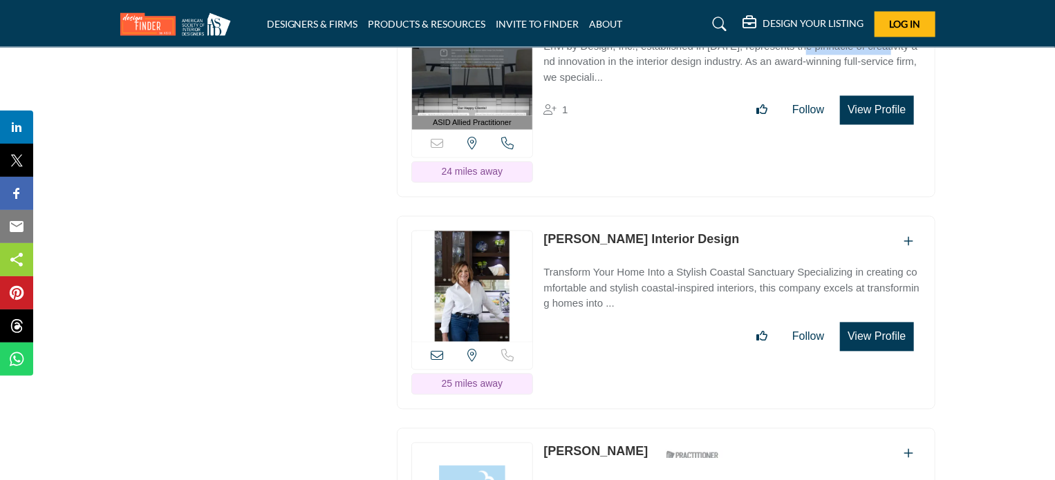
drag, startPoint x: 536, startPoint y: 193, endPoint x: 705, endPoint y: 198, distance: 169.5
click at [705, 216] on div "View the location of this listing" at bounding box center [666, 313] width 539 height 194
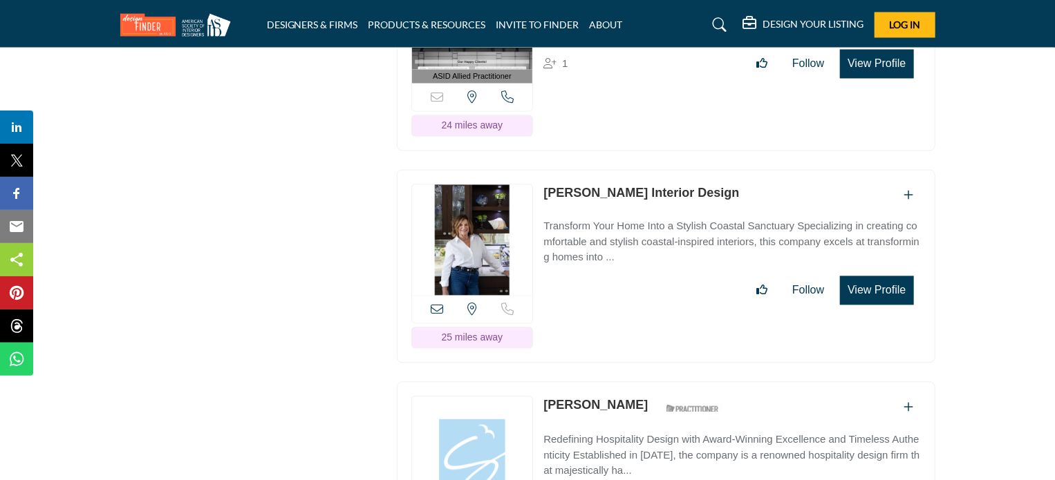
scroll to position [6636, 0]
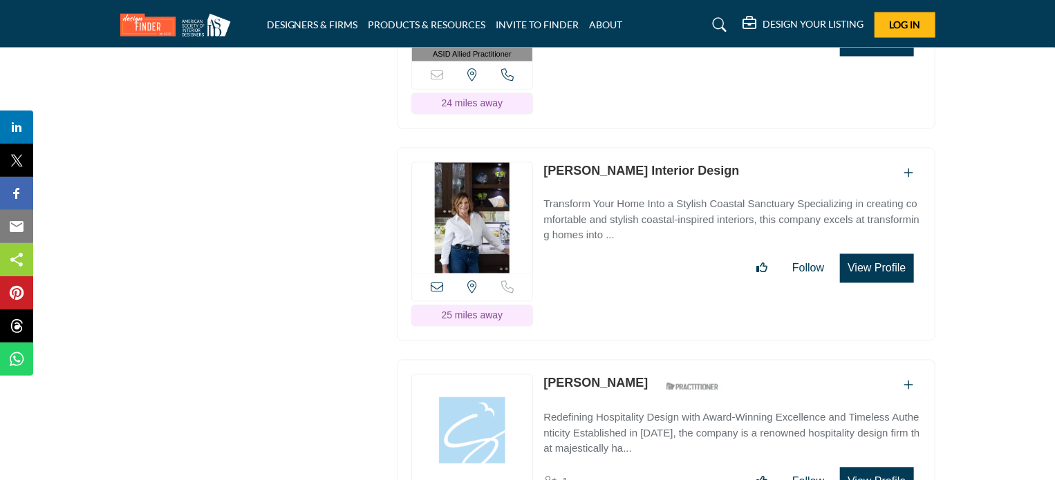
copy div "View the location of this listing Sorry, but we don't have a phone number for t…"
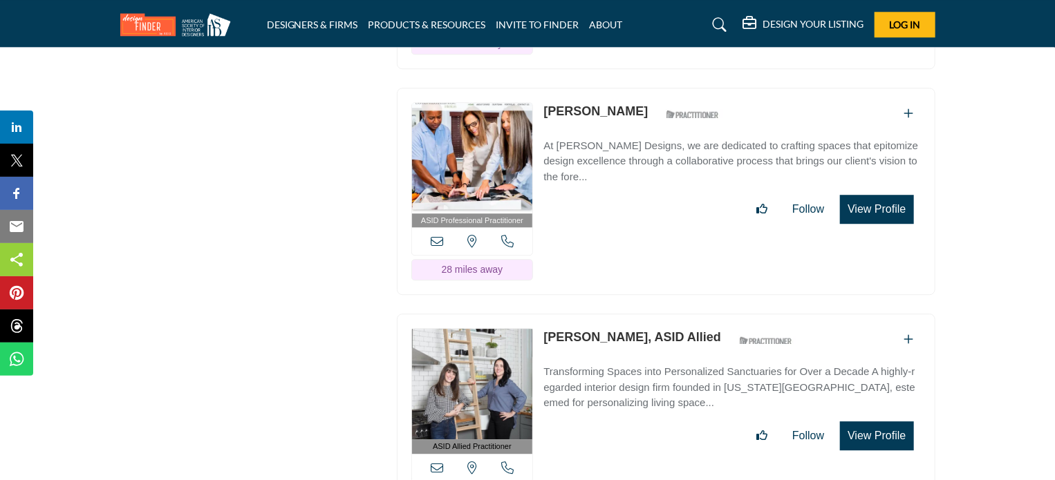
scroll to position [7189, 0]
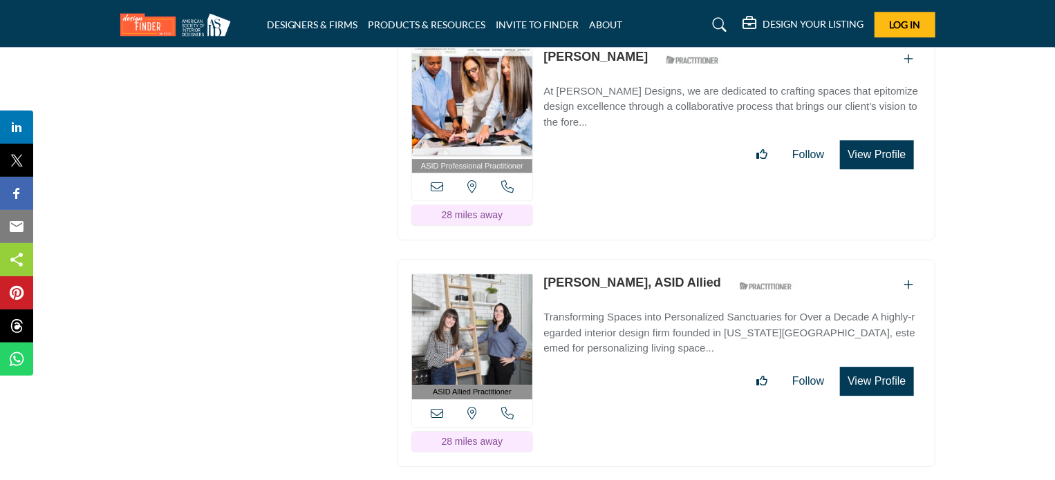
drag, startPoint x: 540, startPoint y: 232, endPoint x: 630, endPoint y: 232, distance: 90.6
click at [630, 259] on div "ASID Allied Practitioner ASID Allied Practitioners have successfully completed …" at bounding box center [666, 363] width 539 height 208
click at [534, 259] on div "ASID Allied Practitioner ASID Allied Practitioners have successfully completed …" at bounding box center [666, 363] width 539 height 208
drag, startPoint x: 546, startPoint y: 233, endPoint x: 634, endPoint y: 237, distance: 87.9
click at [634, 259] on div "ASID Allied Practitioner ASID Allied Practitioners have successfully completed …" at bounding box center [666, 363] width 539 height 208
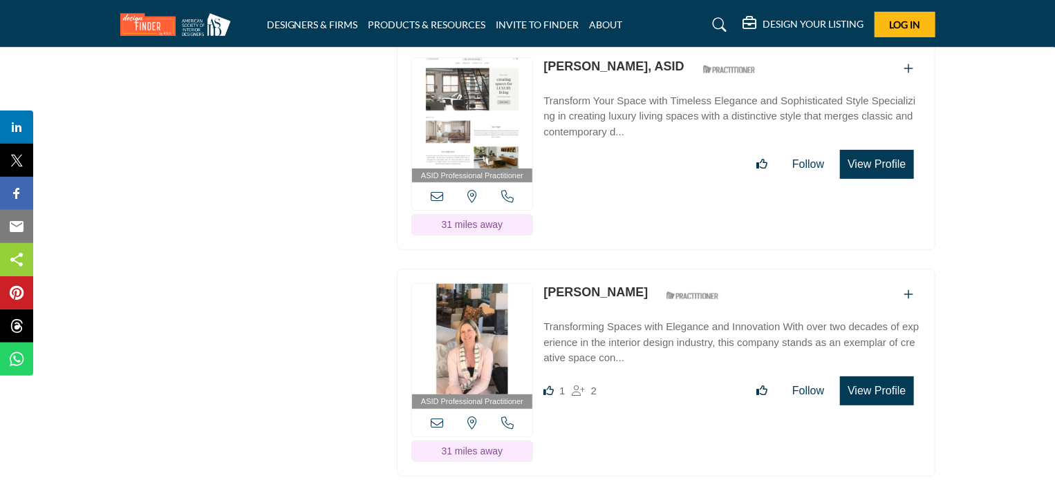
scroll to position [8088, 0]
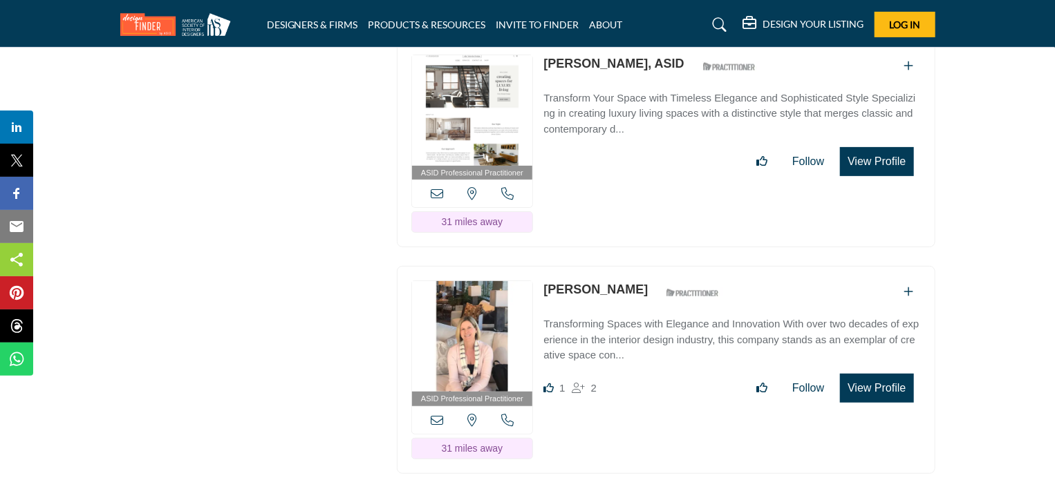
click at [536, 266] on div "ASID Professional Practitioner ASID Professional Practitioners have successfull…" at bounding box center [666, 370] width 539 height 208
drag, startPoint x: 536, startPoint y: 232, endPoint x: 565, endPoint y: 232, distance: 28.4
click at [565, 266] on div "ASID Professional Practitioner ASID Professional Practitioners have successfull…" at bounding box center [666, 370] width 539 height 208
click at [534, 266] on div "ASID Professional Practitioner ASID Professional Practitioners have successfull…" at bounding box center [666, 370] width 539 height 208
drag, startPoint x: 541, startPoint y: 231, endPoint x: 624, endPoint y: 236, distance: 83.8
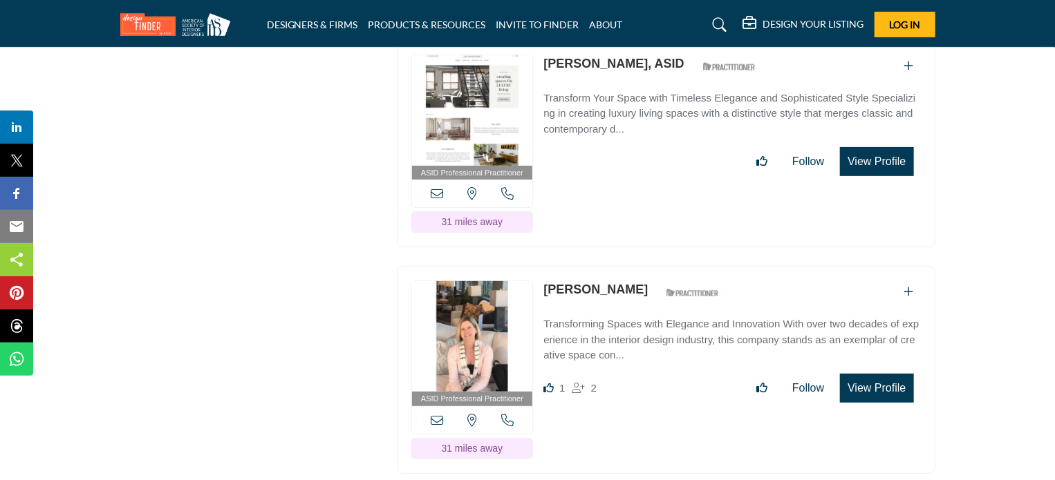
click at [624, 266] on div "ASID Professional Practitioner ASID Professional Practitioners have successfull…" at bounding box center [666, 370] width 539 height 208
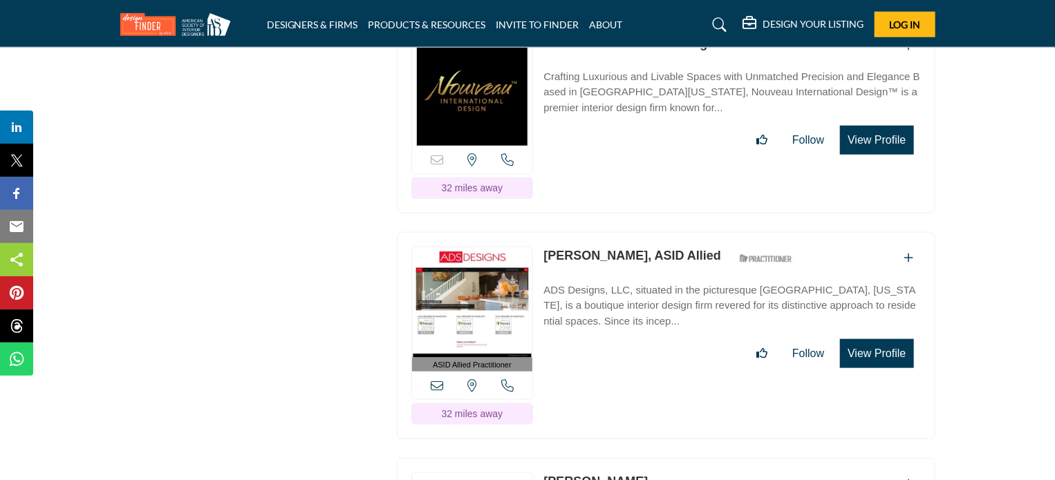
scroll to position [8572, 0]
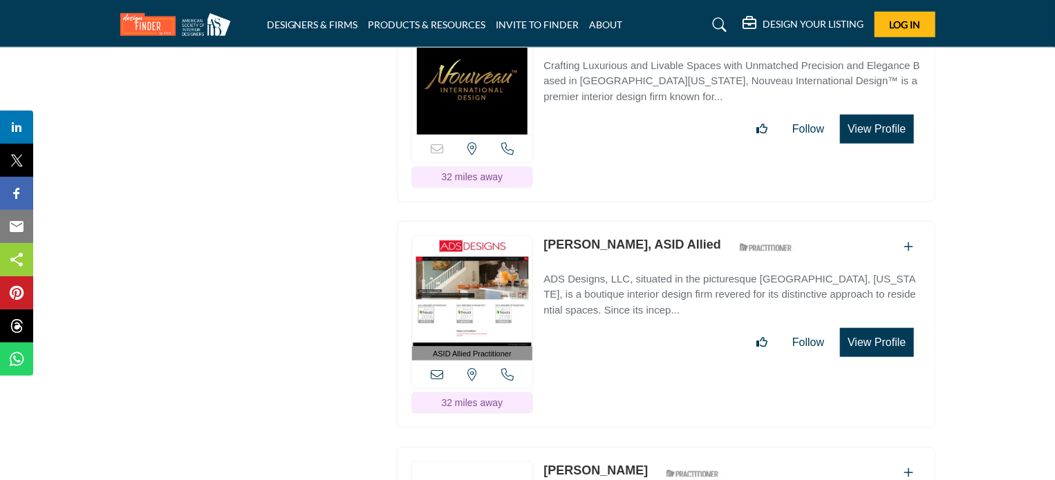
drag, startPoint x: 536, startPoint y: 182, endPoint x: 619, endPoint y: 187, distance: 83.1
click at [619, 221] on div "ASID Allied Practitioner ASID Allied Practitioners have successfully completed …" at bounding box center [666, 325] width 539 height 208
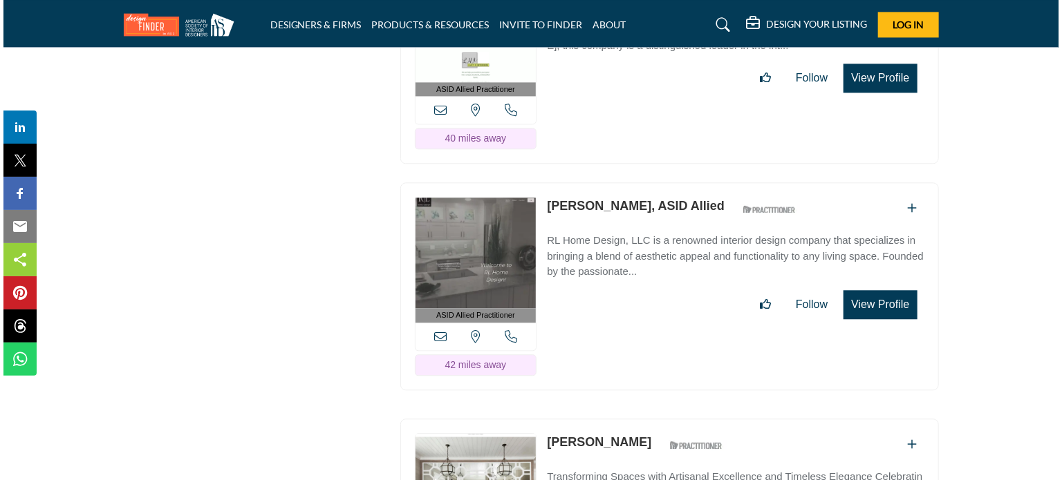
scroll to position [9471, 0]
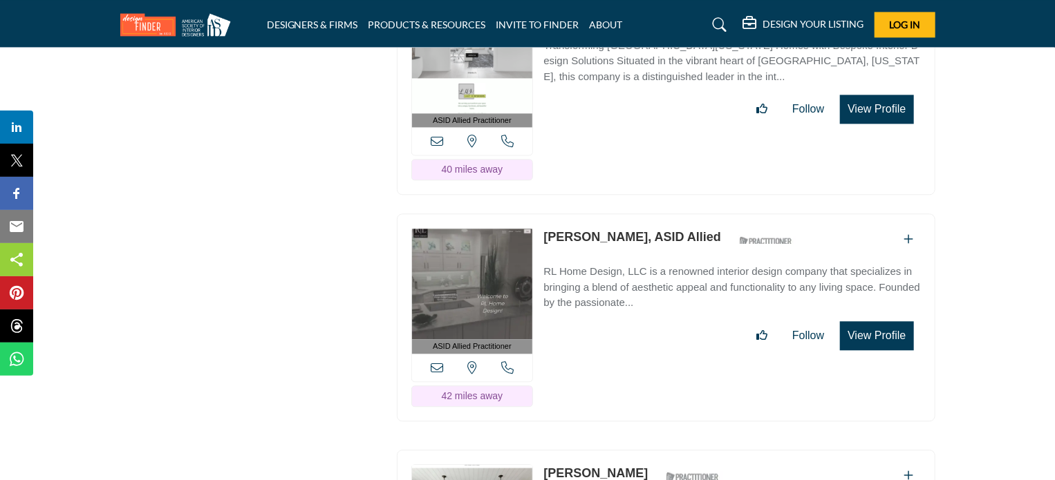
drag, startPoint x: 541, startPoint y: 167, endPoint x: 630, endPoint y: 176, distance: 90.3
click at [630, 214] on div "ASID Allied Practitioner ASID Allied Practitioners have successfully completed …" at bounding box center [666, 318] width 539 height 208
click at [890, 321] on button "View Profile" at bounding box center [876, 335] width 73 height 29
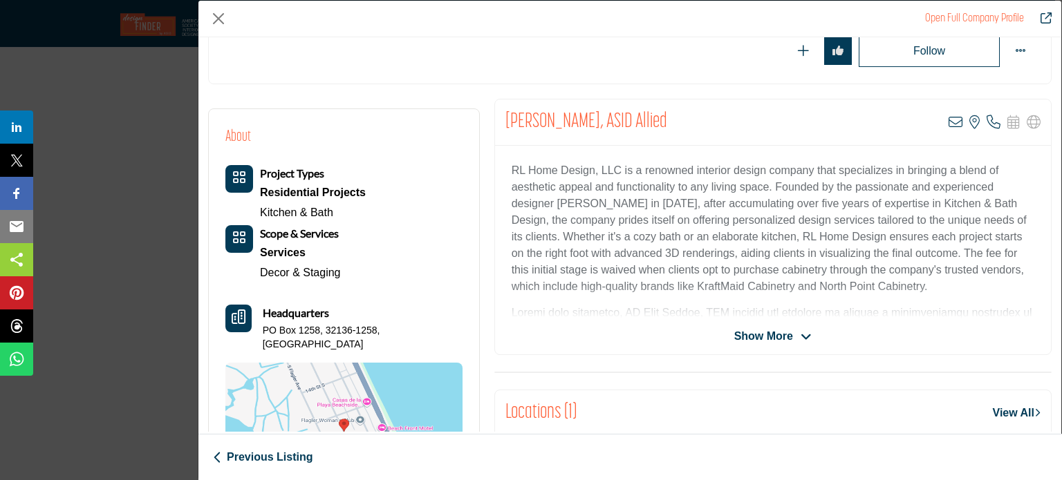
scroll to position [332, 0]
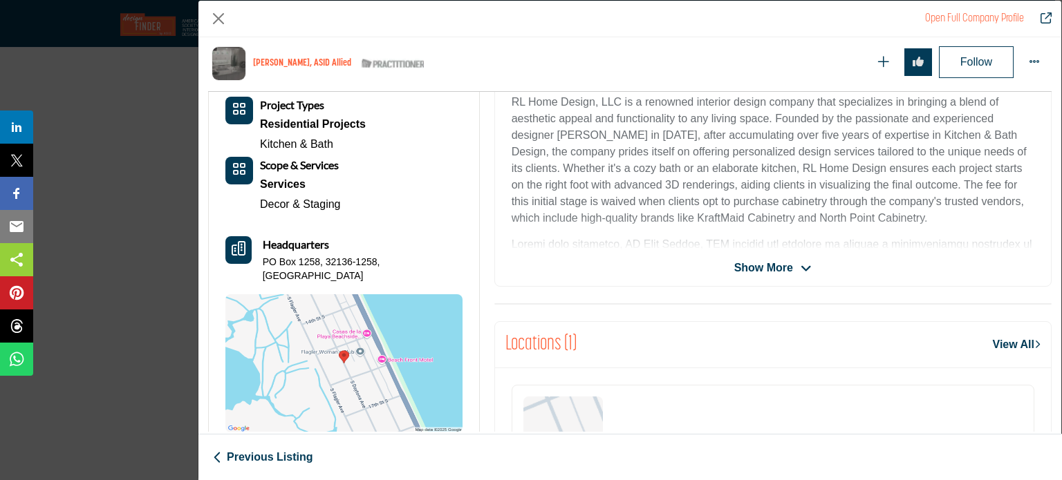
click at [761, 265] on span "Show More" at bounding box center [763, 268] width 59 height 17
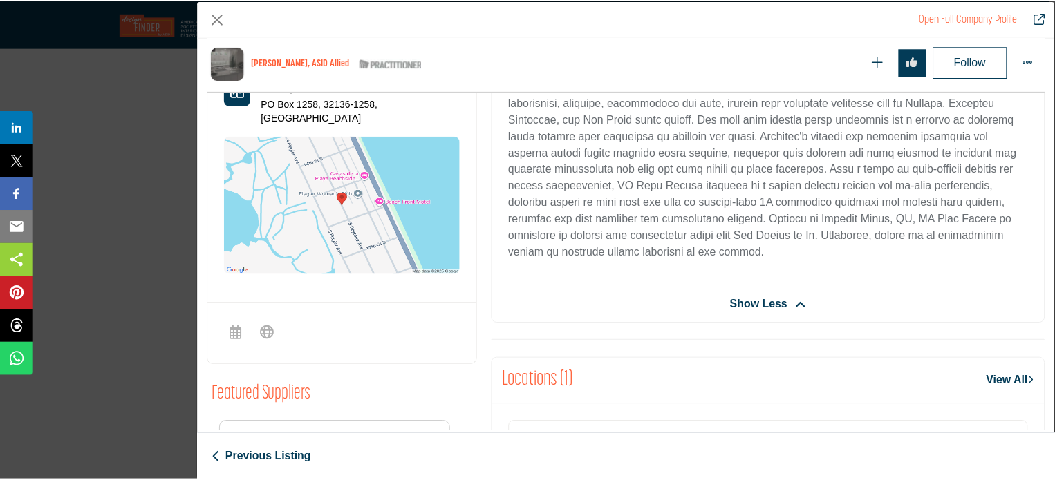
scroll to position [447, 0]
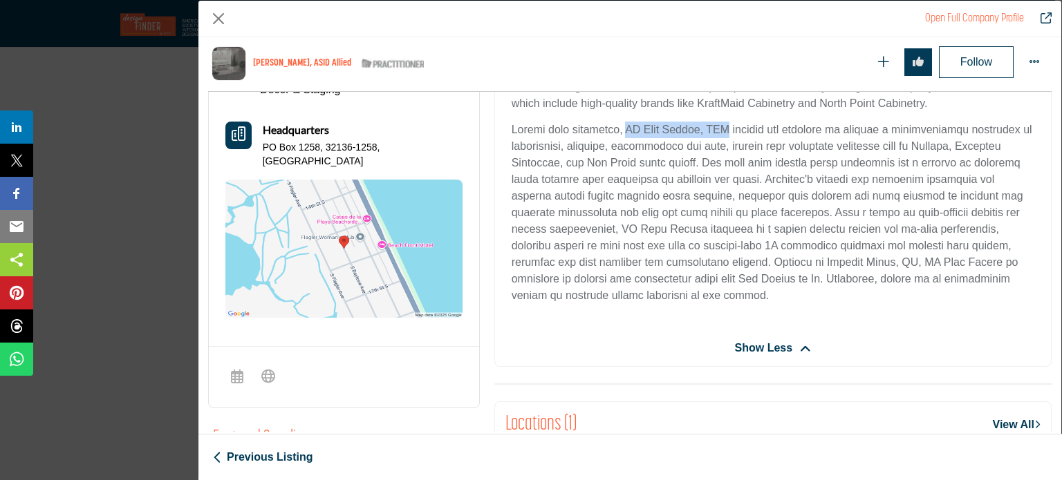
drag, startPoint x: 727, startPoint y: 127, endPoint x: 619, endPoint y: 127, distance: 107.8
click at [619, 127] on p "Company Data Modal" at bounding box center [773, 213] width 523 height 183
drag, startPoint x: 217, startPoint y: 15, endPoint x: 227, endPoint y: 26, distance: 15.2
click at [217, 15] on button "Close" at bounding box center [218, 18] width 21 height 21
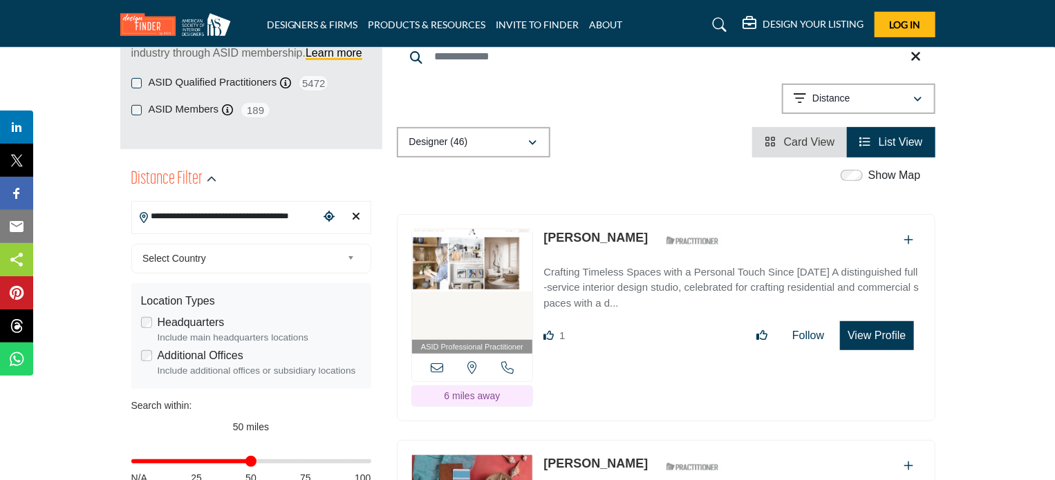
scroll to position [346, 0]
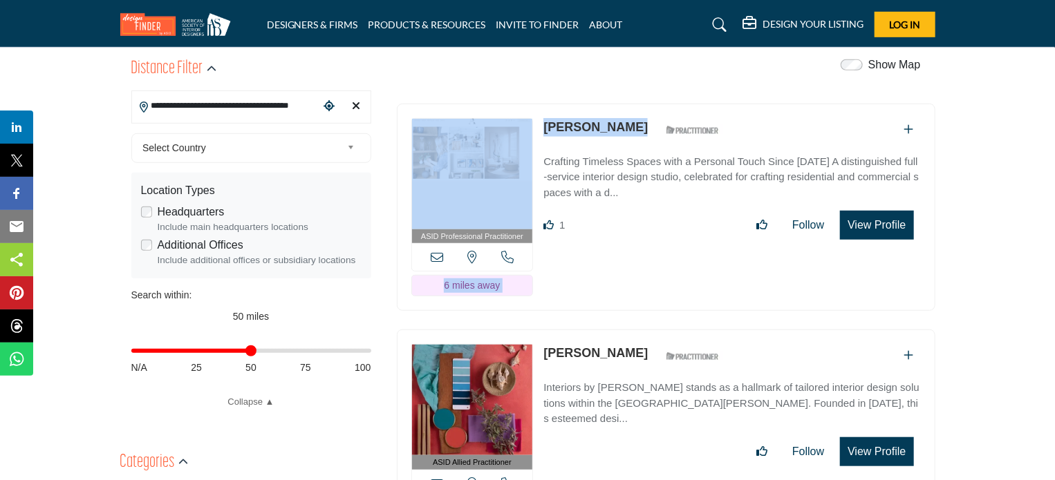
drag, startPoint x: 539, startPoint y: 124, endPoint x: 619, endPoint y: 131, distance: 80.4
click at [619, 131] on div "ASID Professional Practitioner ASID Professional Practitioners have successfull…" at bounding box center [666, 208] width 539 height 208
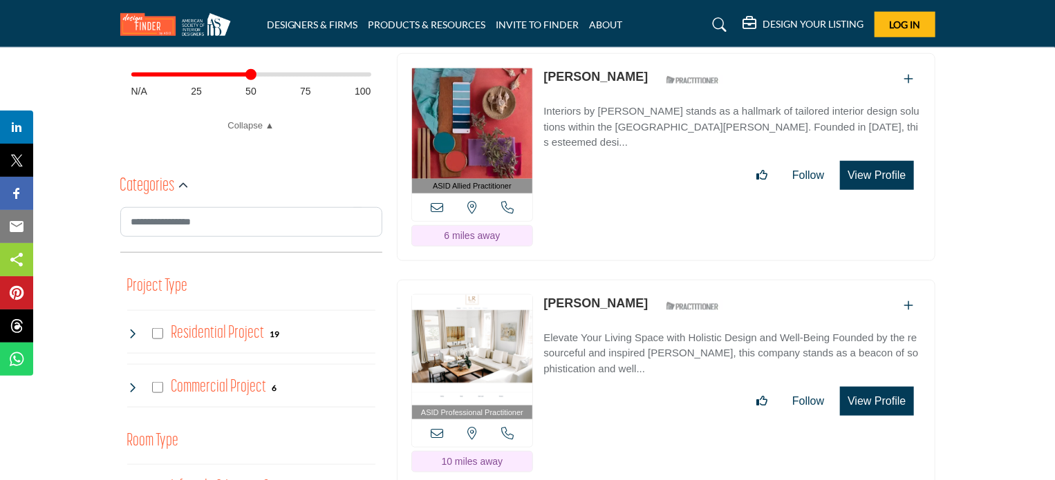
scroll to position [0, 0]
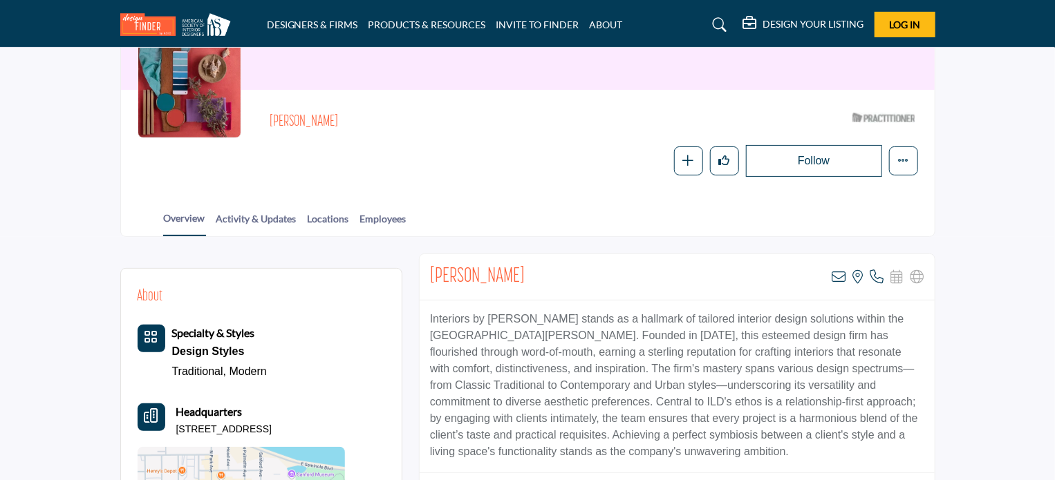
scroll to position [207, 0]
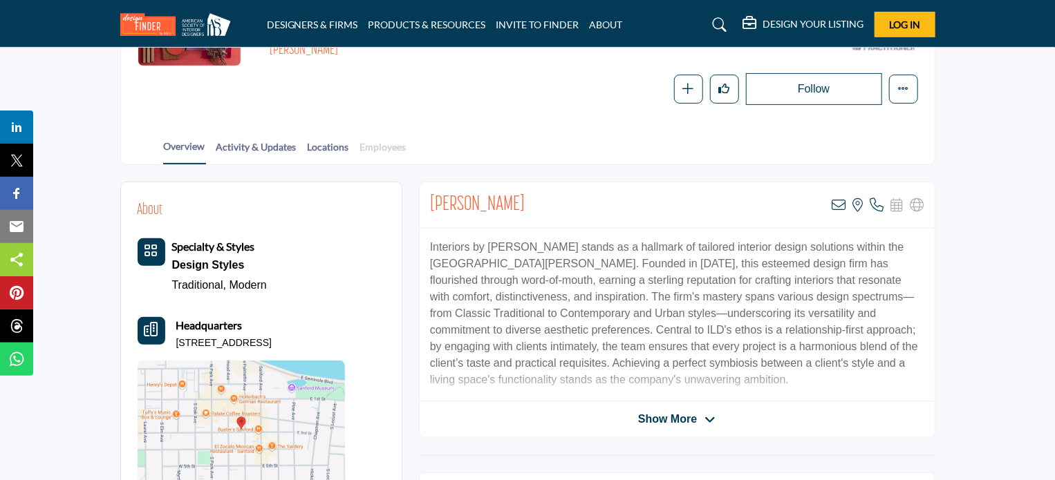
click at [393, 140] on link "Employees" at bounding box center [383, 152] width 48 height 24
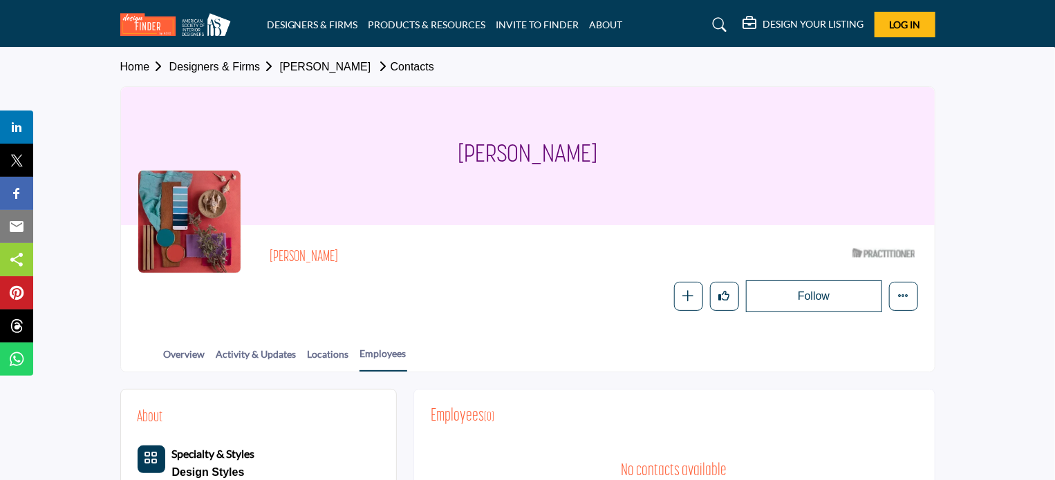
drag, startPoint x: 307, startPoint y: 259, endPoint x: 265, endPoint y: 259, distance: 42.2
click at [265, 259] on div "[PERSON_NAME] ASID Qualified Practitioner who validates work and experience to …" at bounding box center [528, 277] width 780 height 71
